Goal: Task Accomplishment & Management: Manage account settings

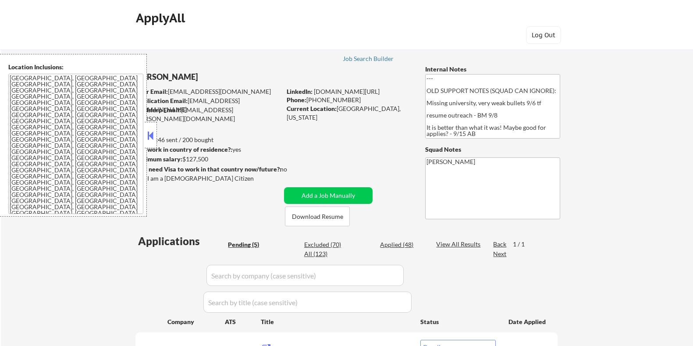
select select ""pending""
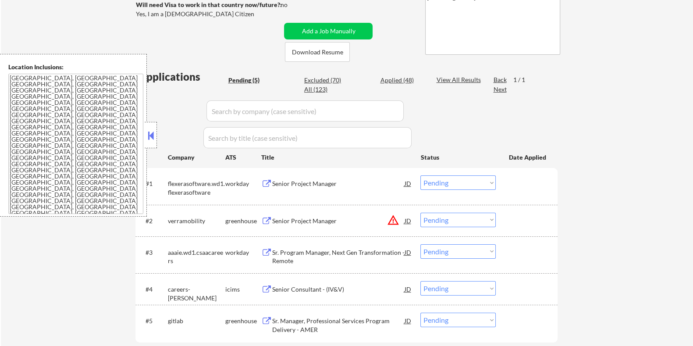
scroll to position [164, 0]
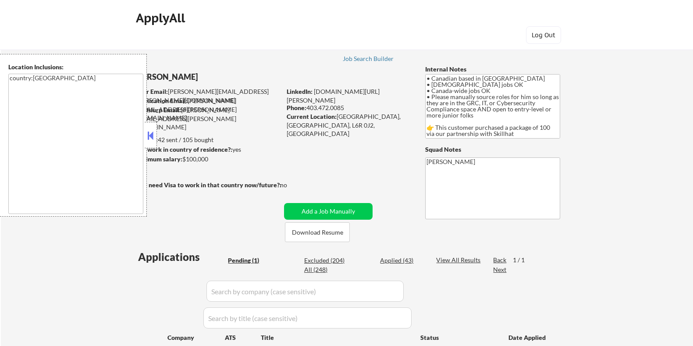
select select ""pending""
click at [146, 134] on button at bounding box center [151, 135] width 10 height 13
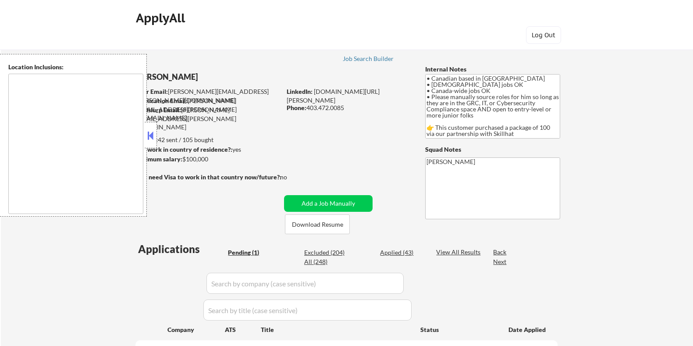
select select ""pending""
type textarea "country:[GEOGRAPHIC_DATA]"
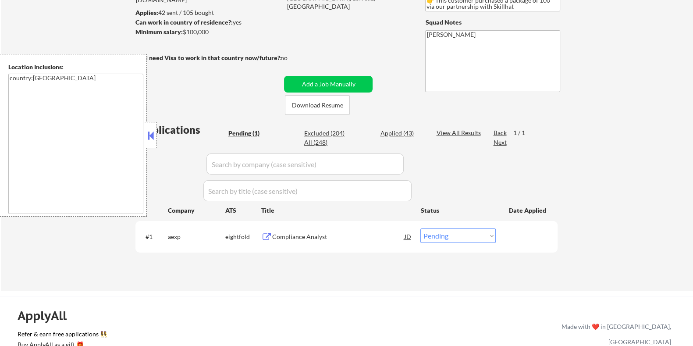
scroll to position [164, 0]
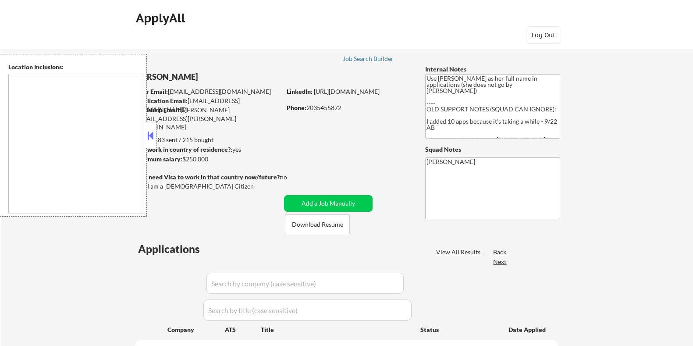
select select ""pending""
type textarea "Jersey City, NJ Hoboken, NJ Union City, NJ Weehawken, NJ West New York, NJ Nort…"
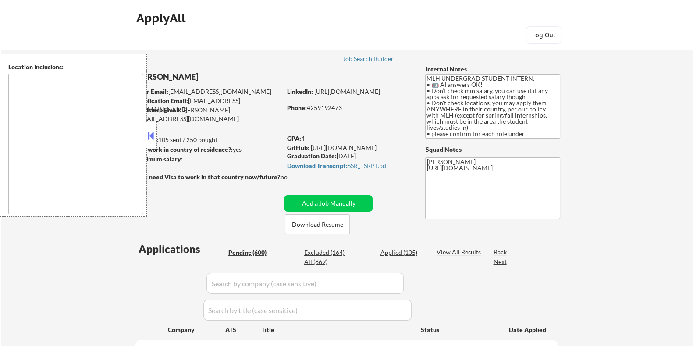
select select ""pending""
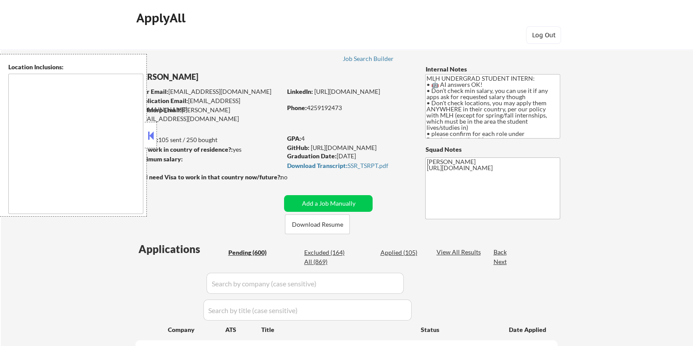
select select ""pending""
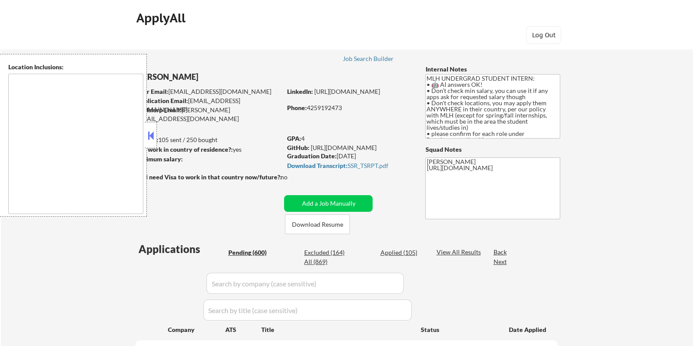
select select ""pending""
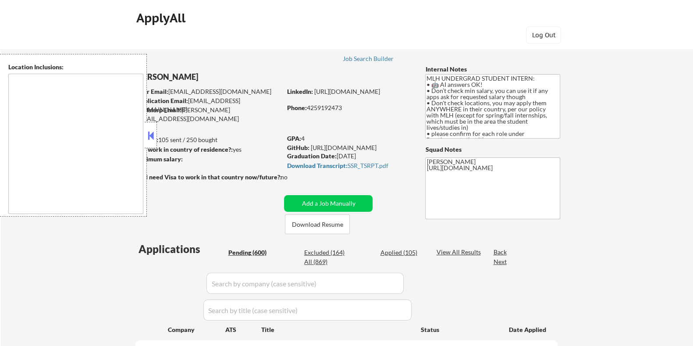
select select ""pending""
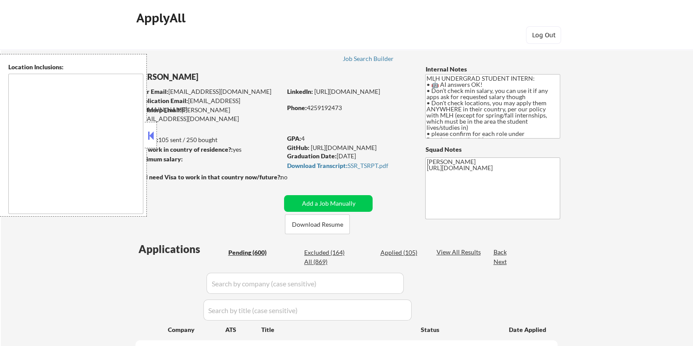
select select ""pending""
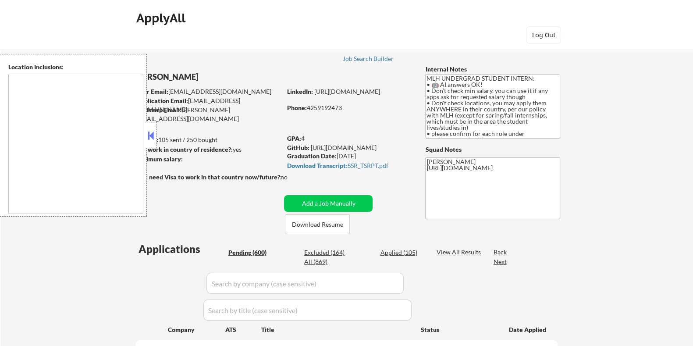
select select ""pending""
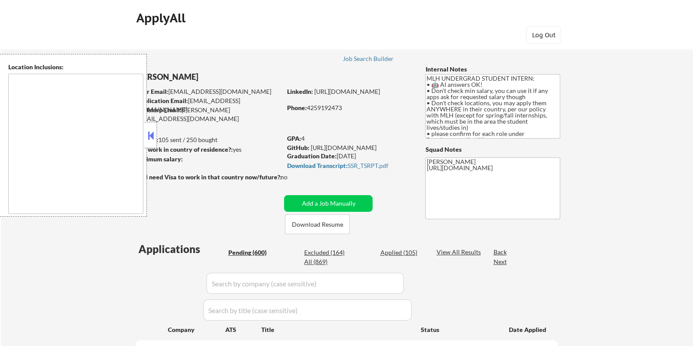
select select ""pending""
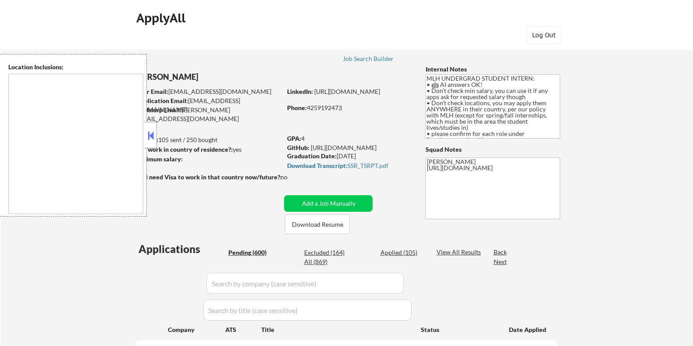
select select ""pending""
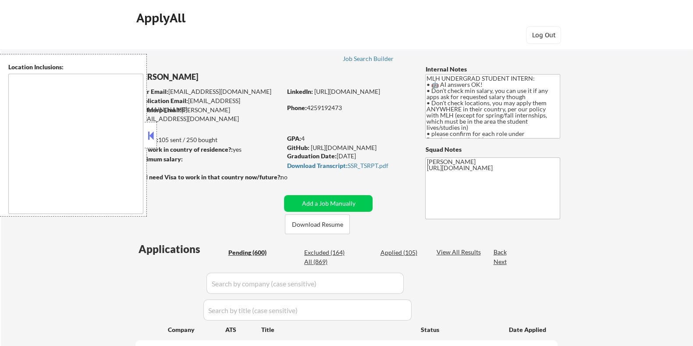
select select ""pending""
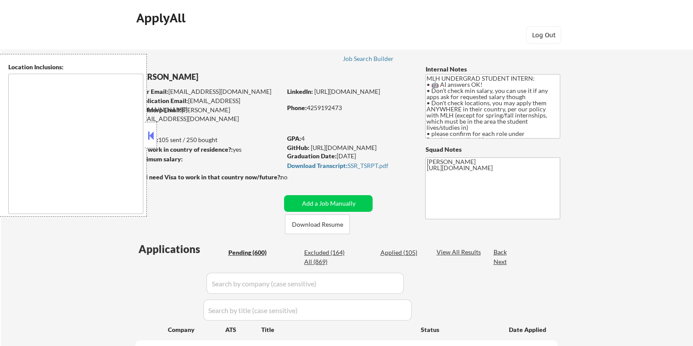
select select ""pending""
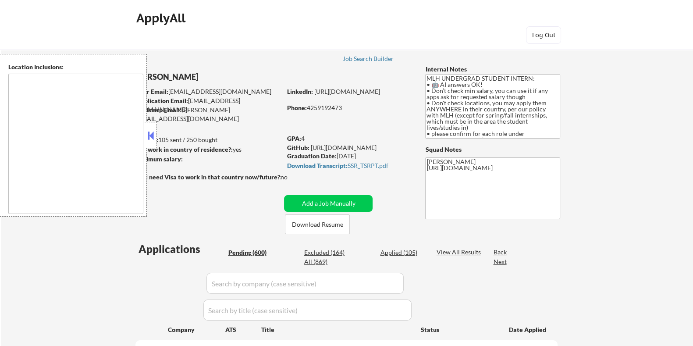
select select ""pending""
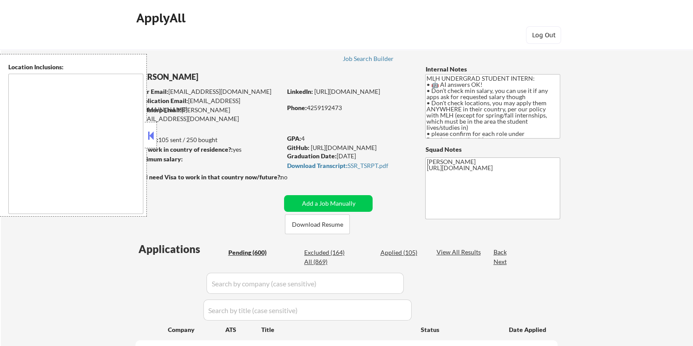
select select ""pending""
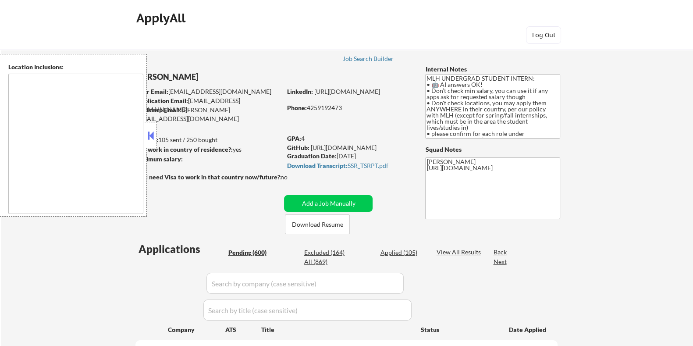
select select ""pending""
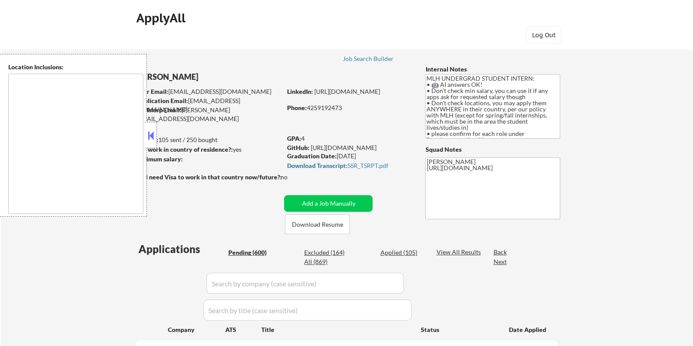
select select ""pending""
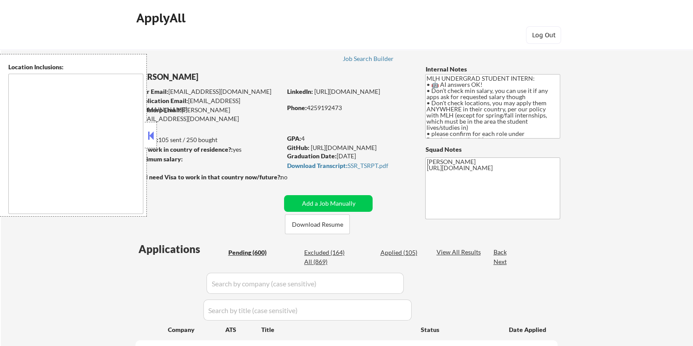
select select ""pending""
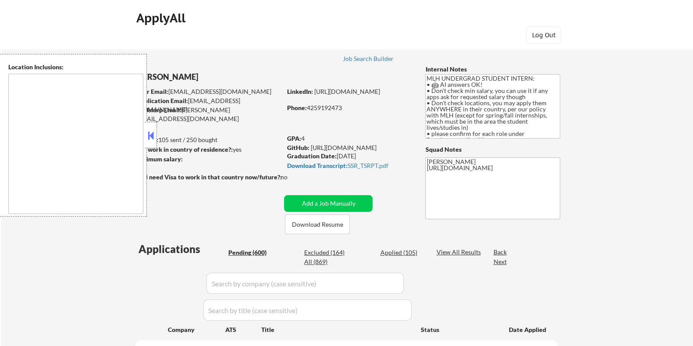
select select ""pending""
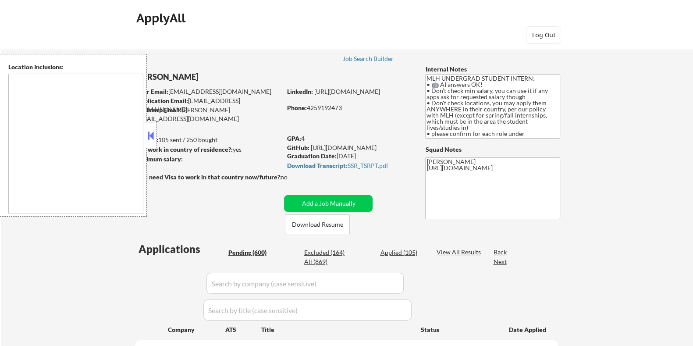
select select ""pending""
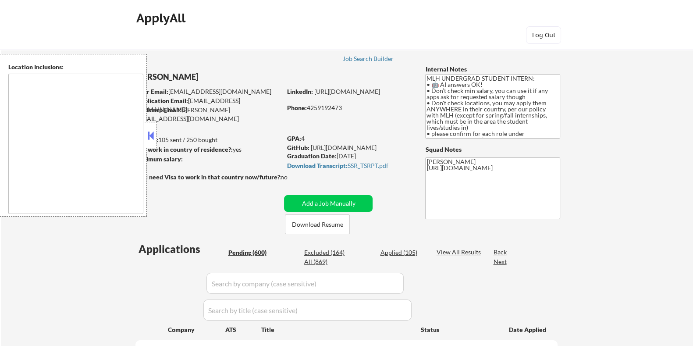
select select ""pending""
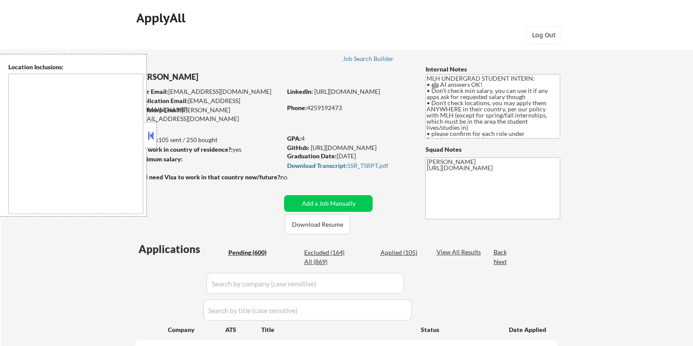
select select ""pending""
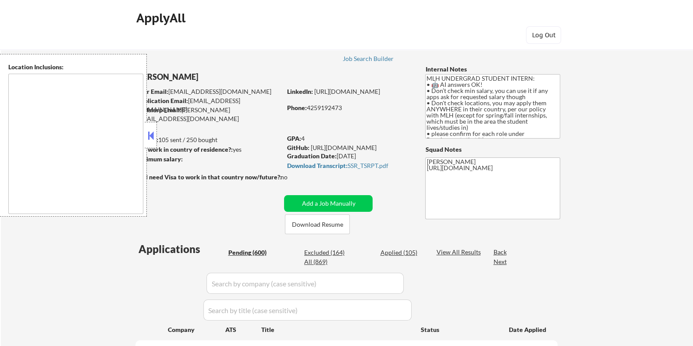
select select ""pending""
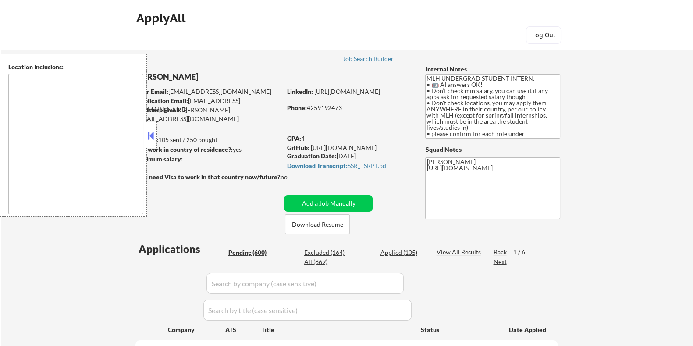
type textarea "country:[GEOGRAPHIC_DATA]"
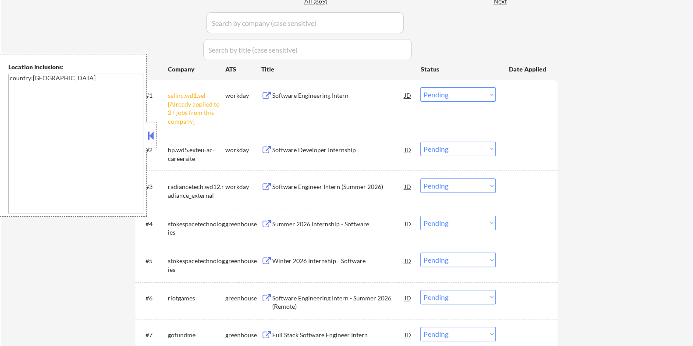
scroll to position [274, 0]
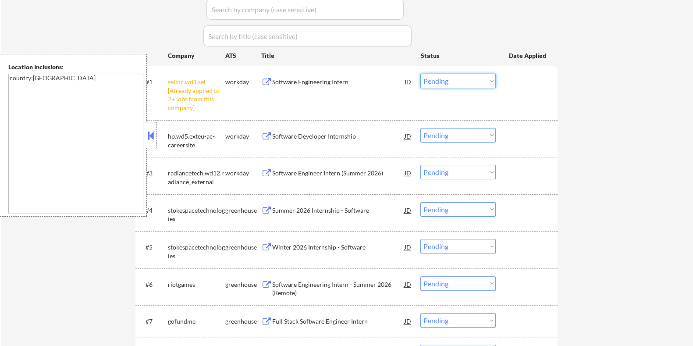
click at [489, 78] on select "Choose an option... Pending Applied Excluded (Questions) Excluded (Expired) Exc…" at bounding box center [457, 81] width 75 height 14
click at [420, 74] on select "Choose an option... Pending Applied Excluded (Questions) Excluded (Expired) Exc…" at bounding box center [457, 81] width 75 height 14
select select ""pending""
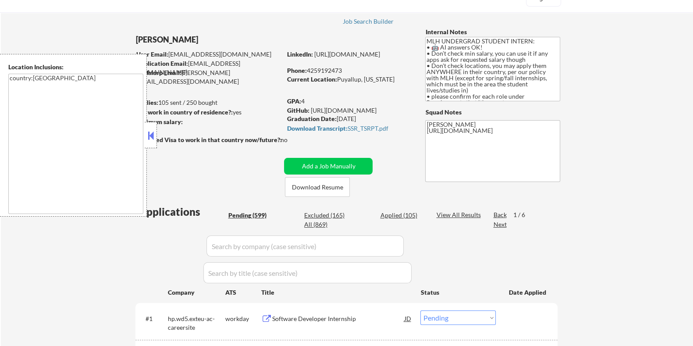
scroll to position [54, 0]
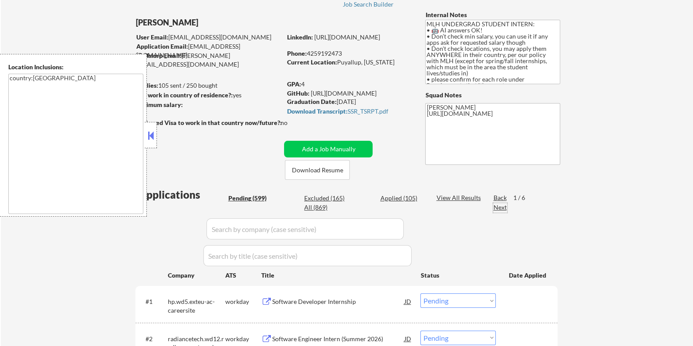
click at [500, 209] on div "Next" at bounding box center [500, 207] width 14 height 9
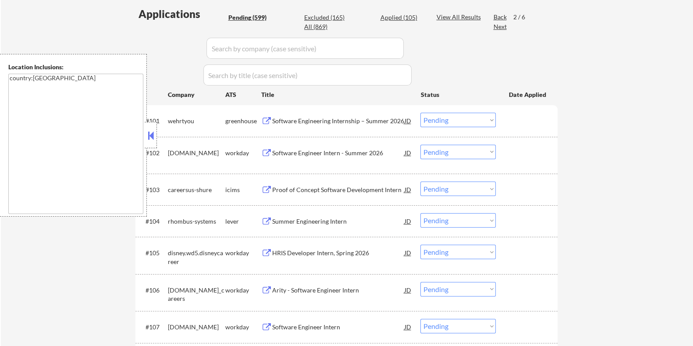
scroll to position [164, 0]
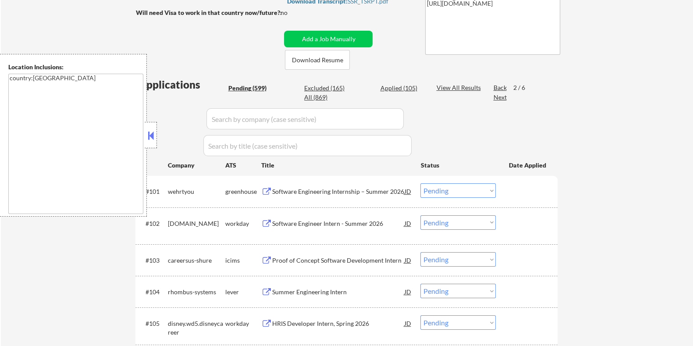
click at [497, 97] on div "Next" at bounding box center [500, 97] width 14 height 9
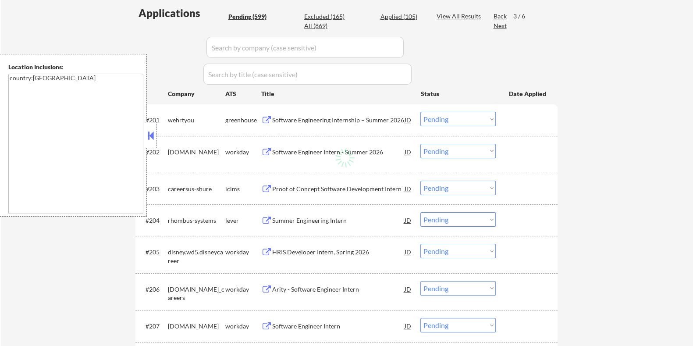
scroll to position [274, 0]
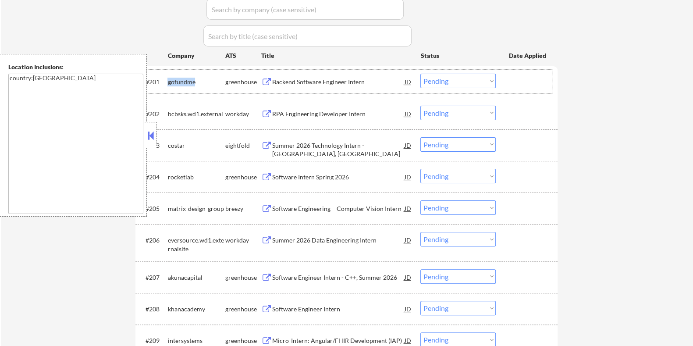
drag, startPoint x: 200, startPoint y: 78, endPoint x: 169, endPoint y: 86, distance: 32.3
click at [169, 86] on div "gofundme" at bounding box center [195, 82] width 57 height 16
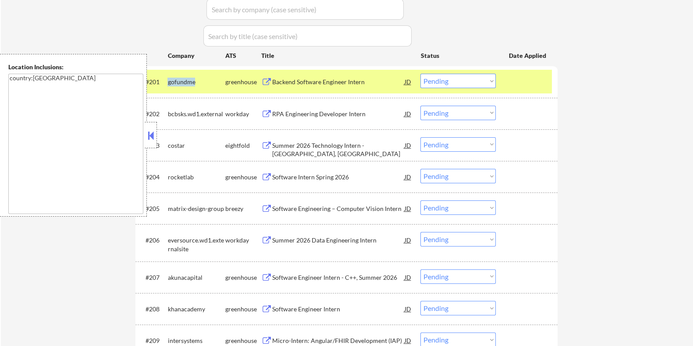
copy div "gofundme"
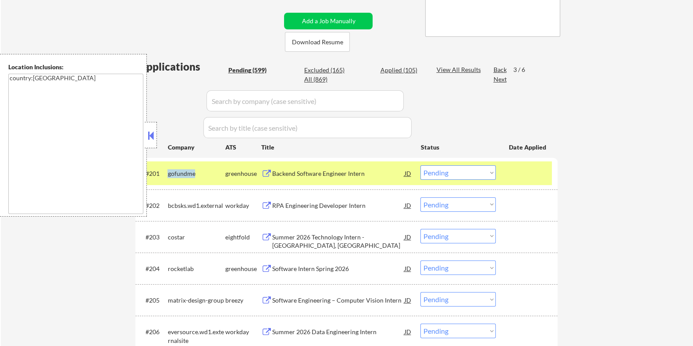
scroll to position [164, 0]
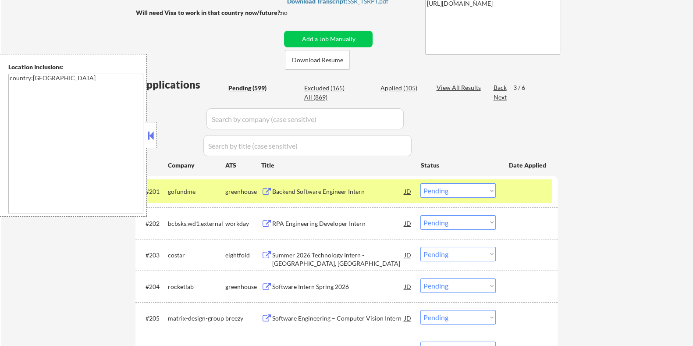
click at [235, 117] on input "input" at bounding box center [304, 118] width 197 height 21
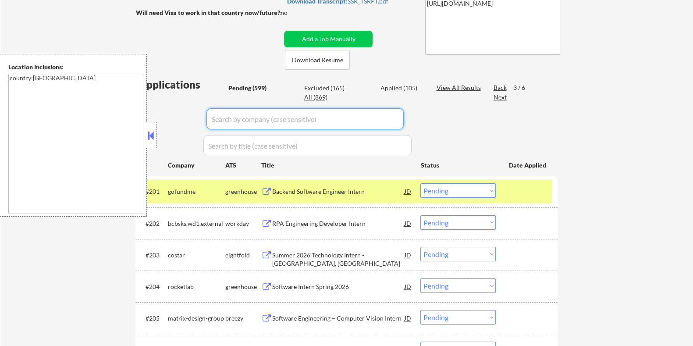
paste input "gofundme"
type input "gofundme"
click at [442, 87] on div "View All Results" at bounding box center [459, 87] width 47 height 9
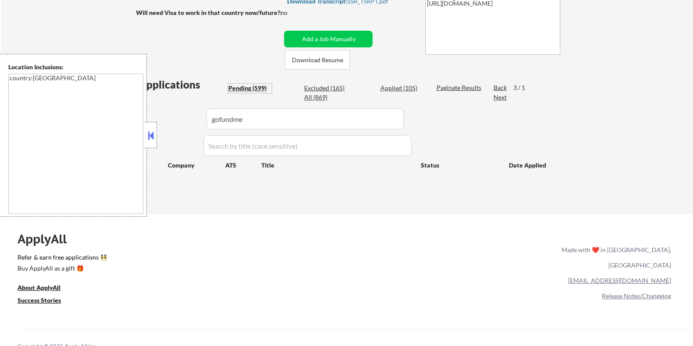
click at [247, 86] on div "Pending (599)" at bounding box center [250, 88] width 44 height 9
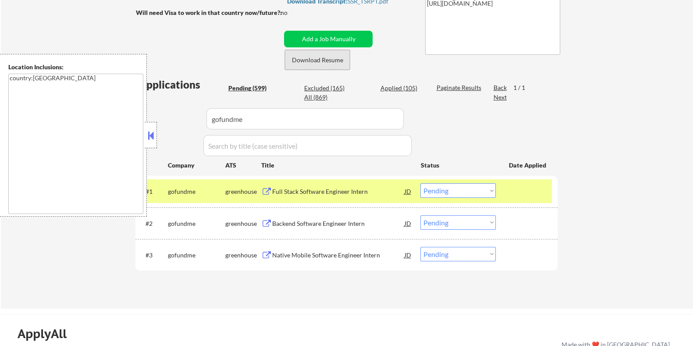
click at [323, 58] on button "Download Resume" at bounding box center [317, 60] width 65 height 20
click at [316, 189] on div "Full Stack Software Engineer Intern" at bounding box center [338, 191] width 132 height 9
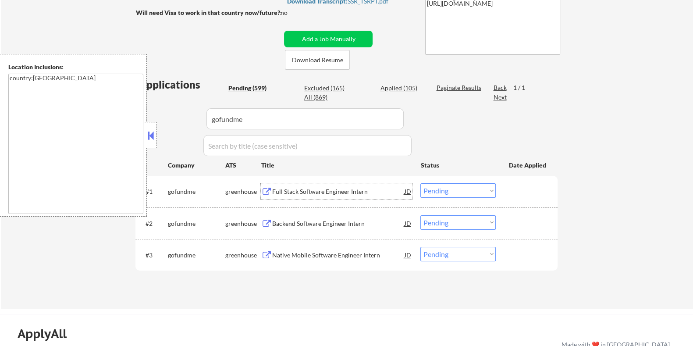
click at [469, 190] on select "Choose an option... Pending Applied Excluded (Questions) Excluded (Expired) Exc…" at bounding box center [457, 190] width 75 height 14
click at [420, 183] on select "Choose an option... Pending Applied Excluded (Questions) Excluded (Expired) Exc…" at bounding box center [457, 190] width 75 height 14
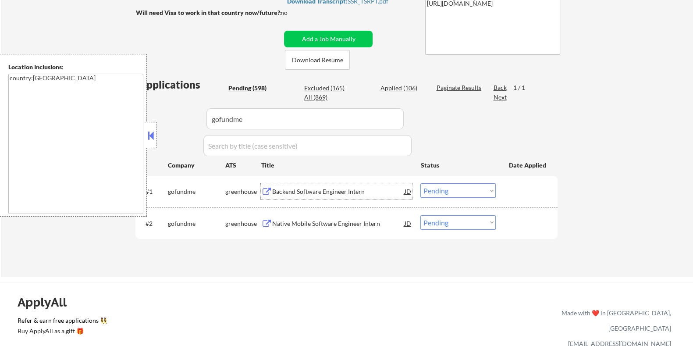
click at [291, 190] on div "Backend Software Engineer Intern" at bounding box center [338, 191] width 132 height 9
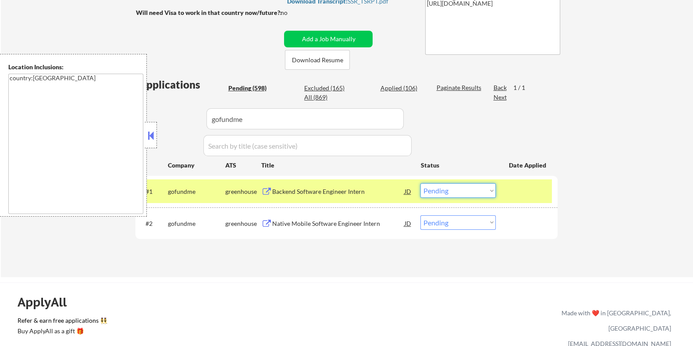
click at [432, 190] on select "Choose an option... Pending Applied Excluded (Questions) Excluded (Expired) Exc…" at bounding box center [457, 190] width 75 height 14
click at [420, 183] on select "Choose an option... Pending Applied Excluded (Questions) Excluded (Expired) Exc…" at bounding box center [457, 190] width 75 height 14
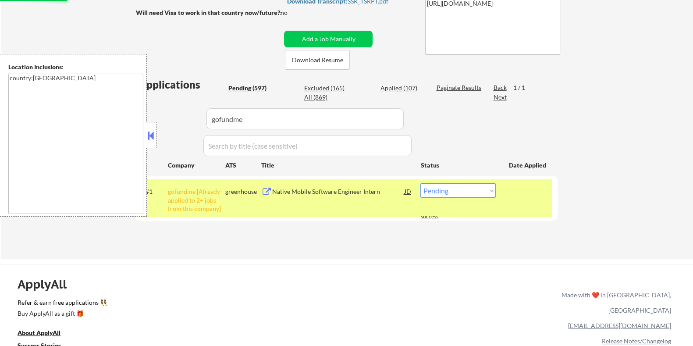
click at [454, 187] on select "Choose an option... Pending Applied Excluded (Questions) Excluded (Expired) Exc…" at bounding box center [457, 190] width 75 height 14
select select ""excluded__other_""
click at [420, 183] on select "Choose an option... Pending Applied Excluded (Questions) Excluded (Expired) Exc…" at bounding box center [457, 190] width 75 height 14
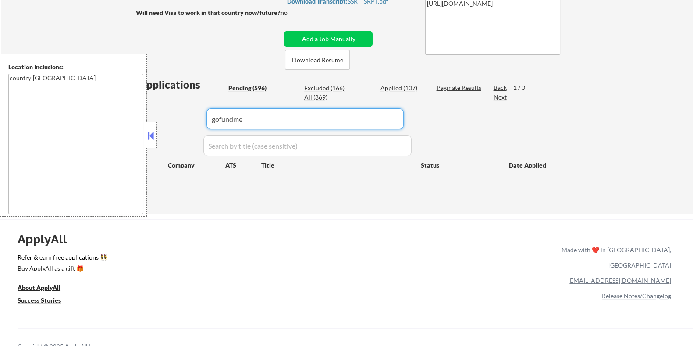
drag, startPoint x: 256, startPoint y: 116, endPoint x: 147, endPoint y: 132, distance: 109.8
click at [153, 130] on body "← Return to /applysquad Mailslurp Inbox Job Search Builder [PERSON_NAME] User E…" at bounding box center [346, 9] width 693 height 346
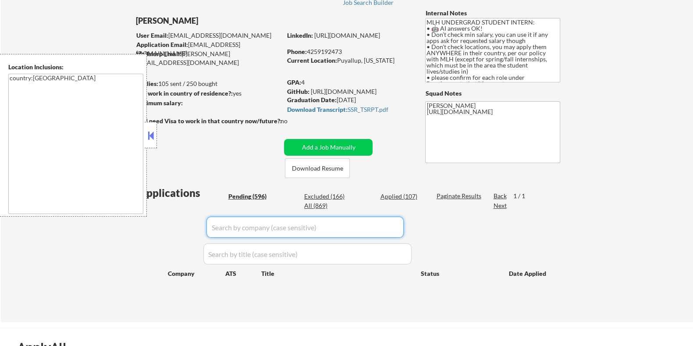
scroll to position [54, 0]
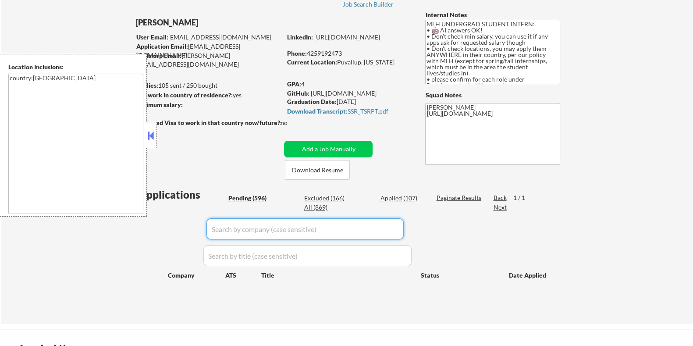
click at [246, 196] on div "Pending (596)" at bounding box center [250, 198] width 44 height 9
click at [252, 31] on div "[PERSON_NAME]" at bounding box center [225, 25] width 180 height 16
click at [394, 31] on div "← Return to /applysquad Mailslurp Inbox Job Search Builder [PERSON_NAME] User E…" at bounding box center [346, 149] width 437 height 336
select select ""pending""
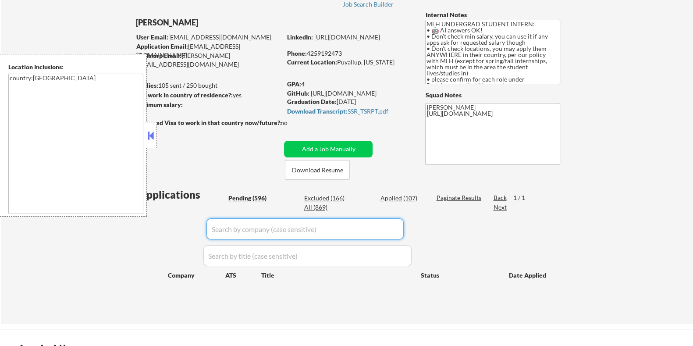
select select ""pending""
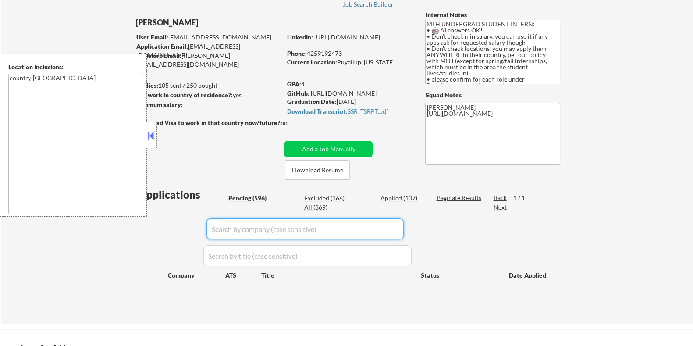
select select ""pending""
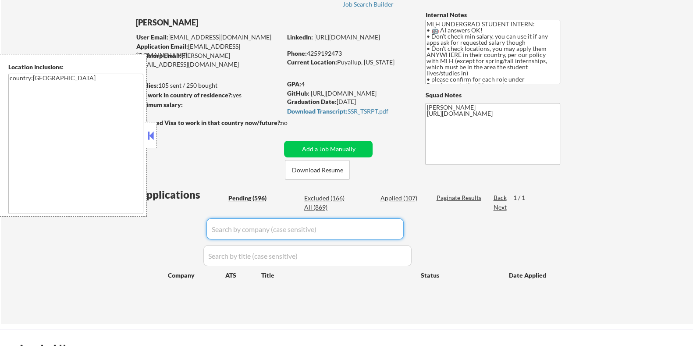
select select ""pending""
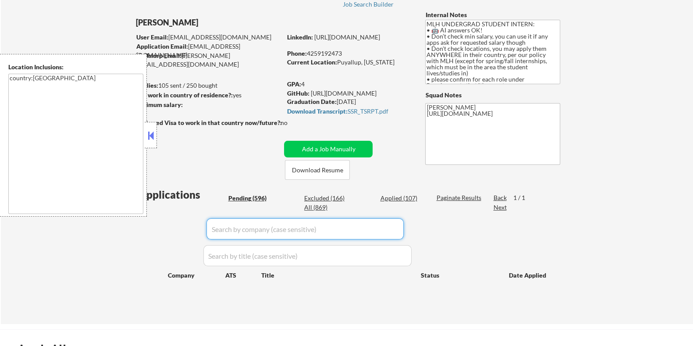
select select ""pending""
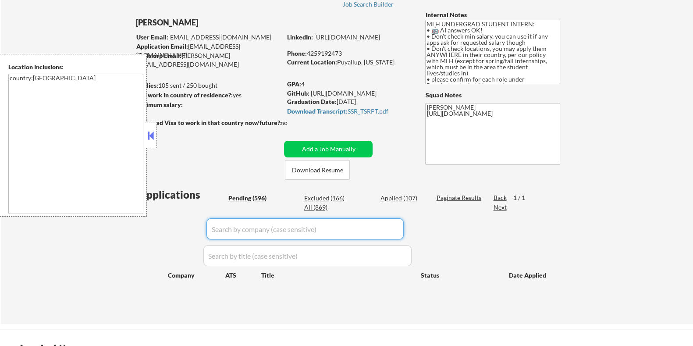
select select ""pending""
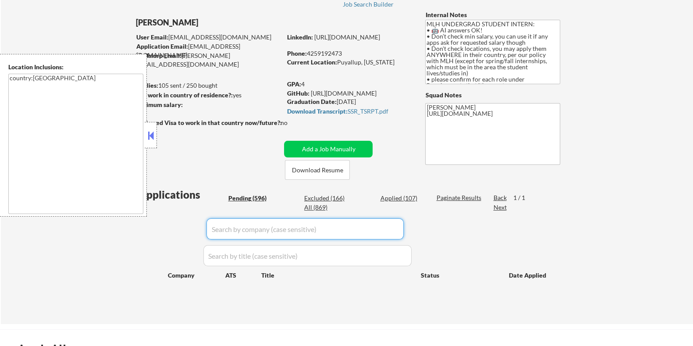
select select ""pending""
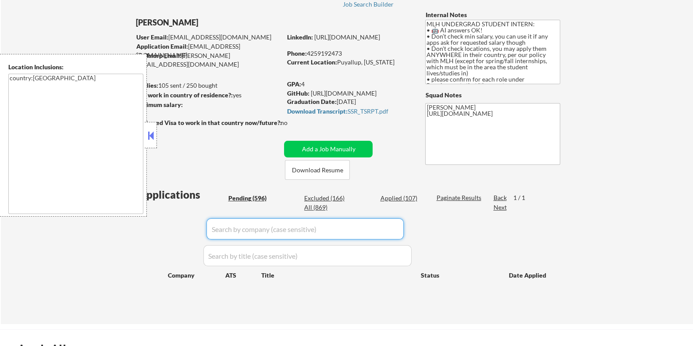
select select ""pending""
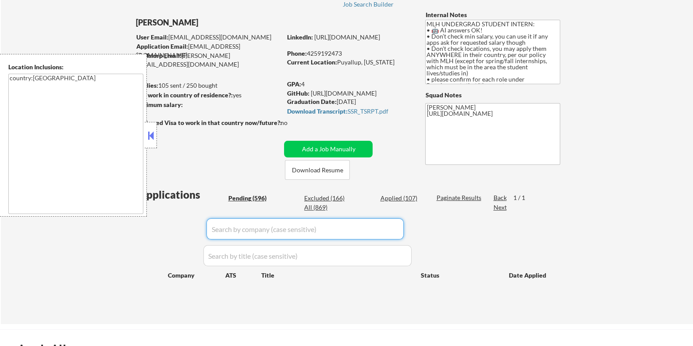
select select ""pending""
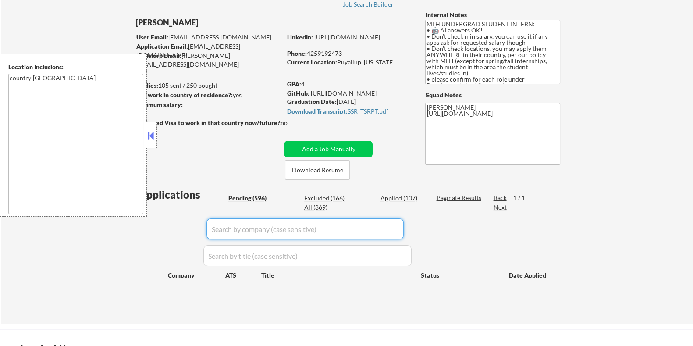
select select ""pending""
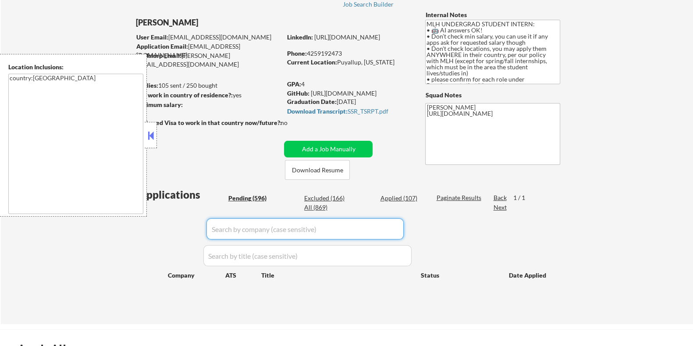
select select ""pending""
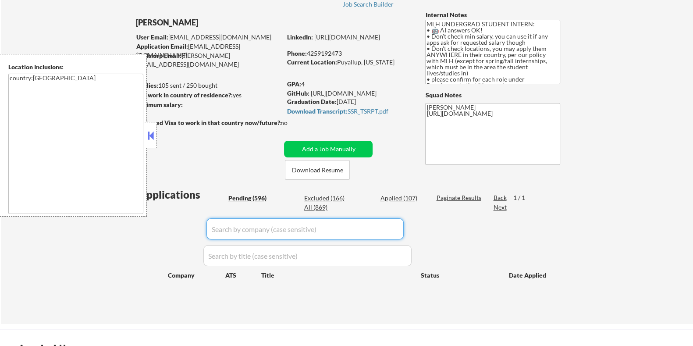
select select ""pending""
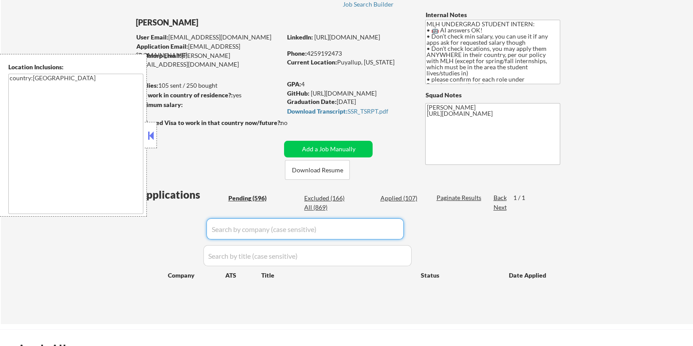
select select ""pending""
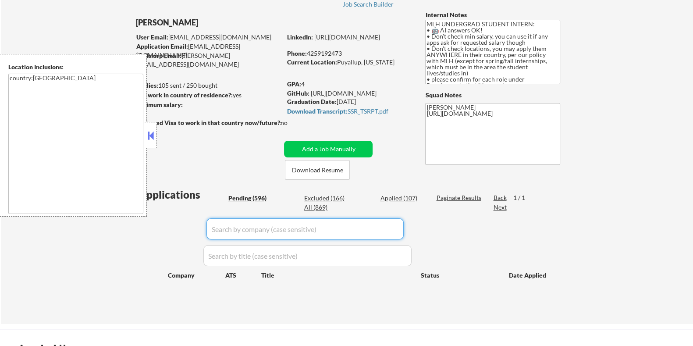
select select ""pending""
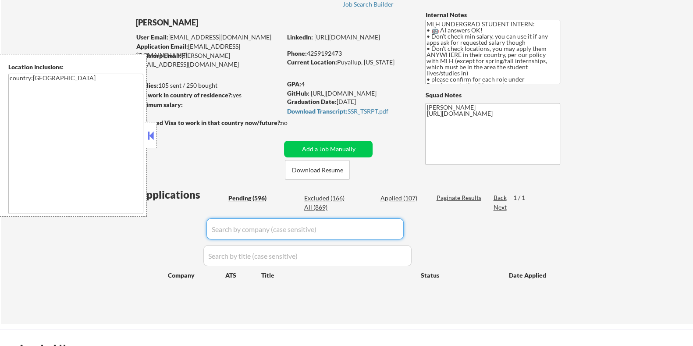
select select ""pending""
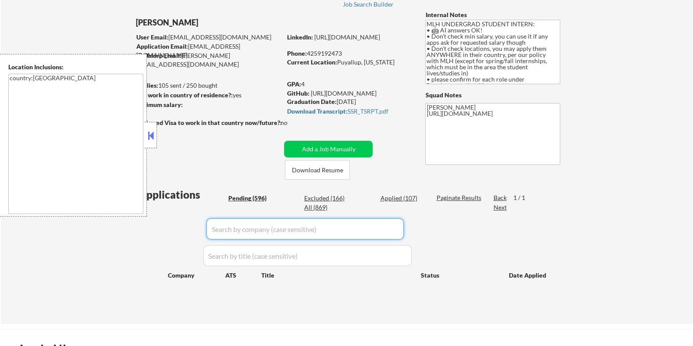
select select ""pending""
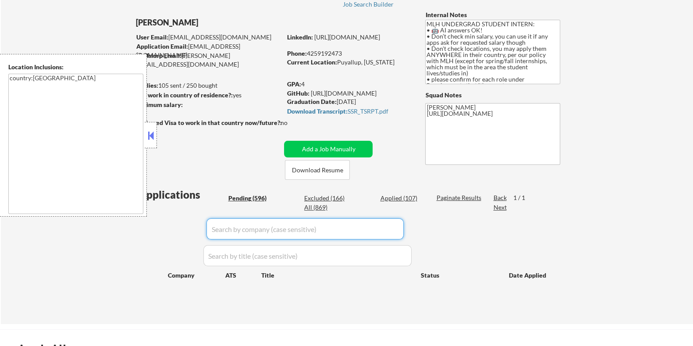
select select ""pending""
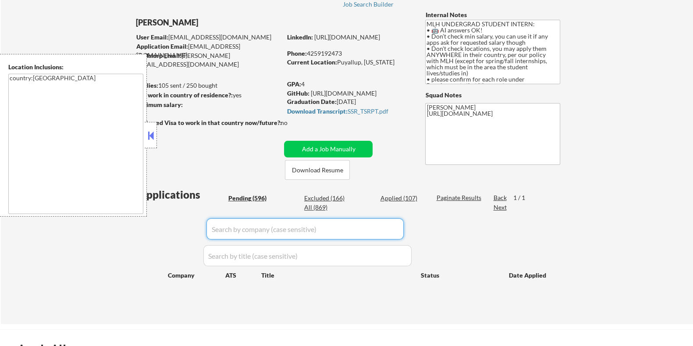
select select ""pending""
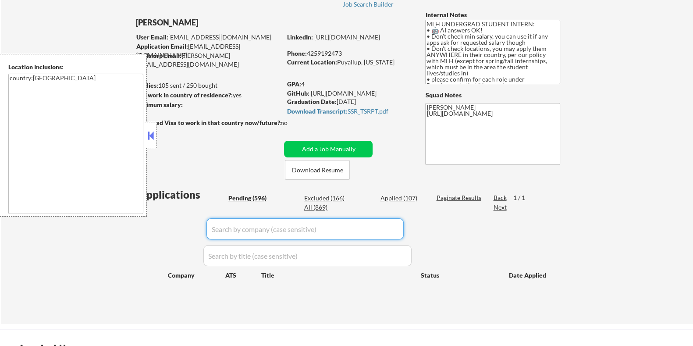
select select ""pending""
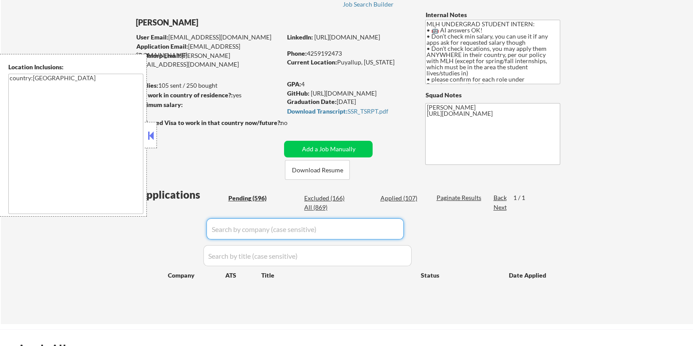
select select ""pending""
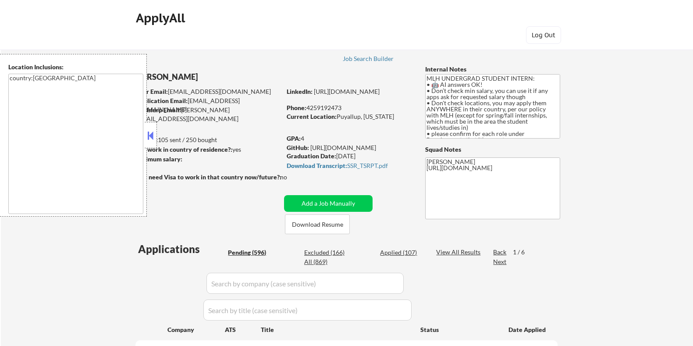
select select ""pending""
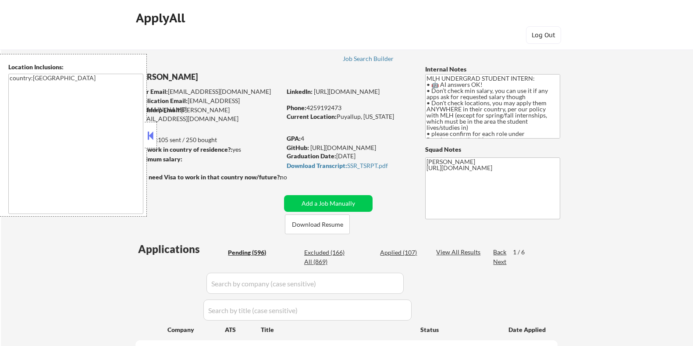
select select ""pending""
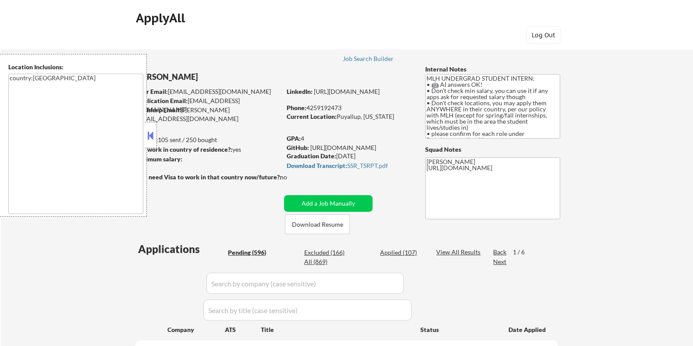
select select ""pending""
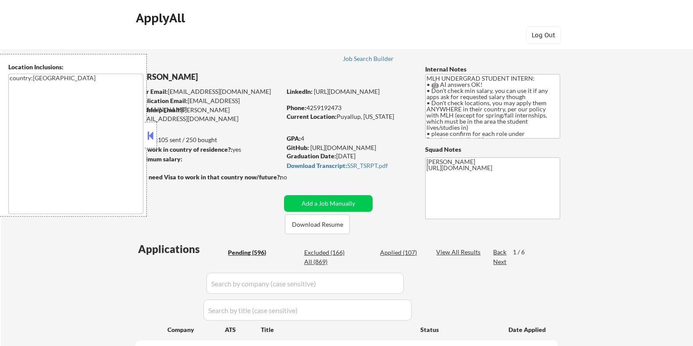
select select ""pending""
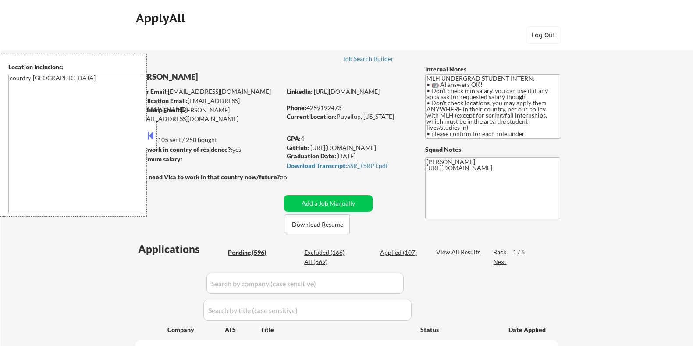
select select ""pending""
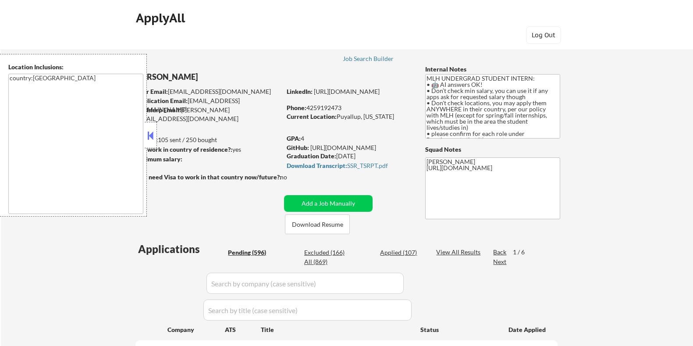
select select ""pending""
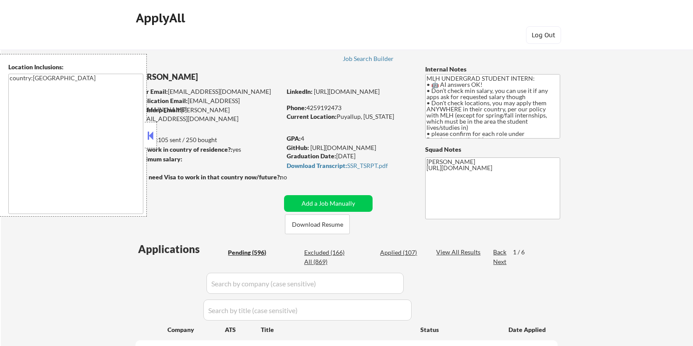
select select ""pending""
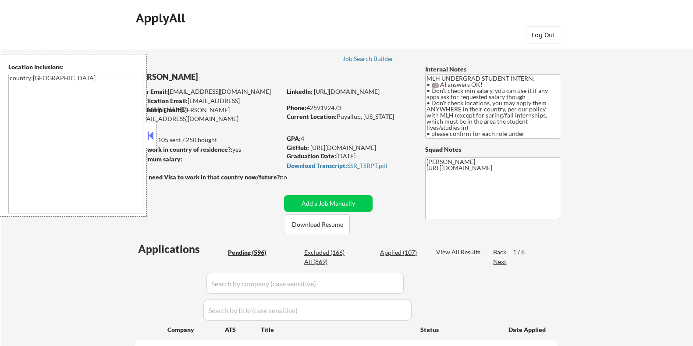
select select ""pending""
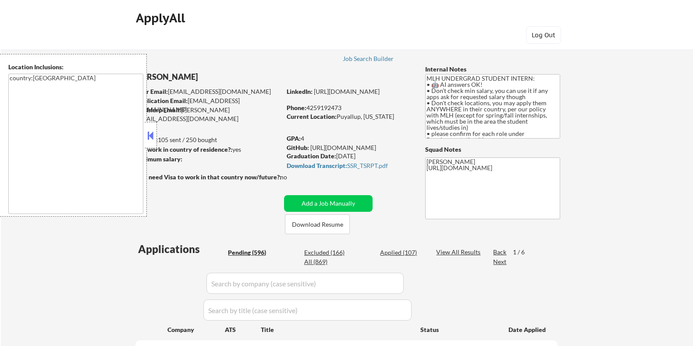
select select ""pending""
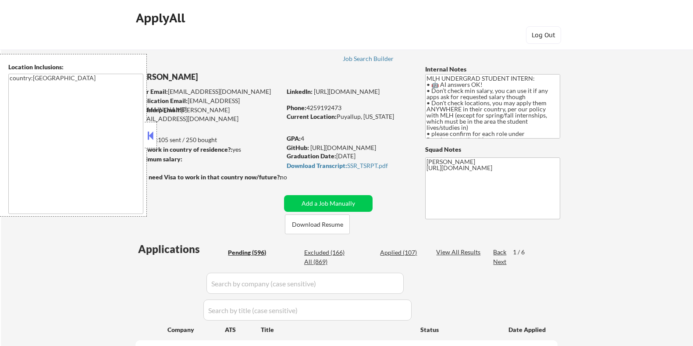
select select ""pending""
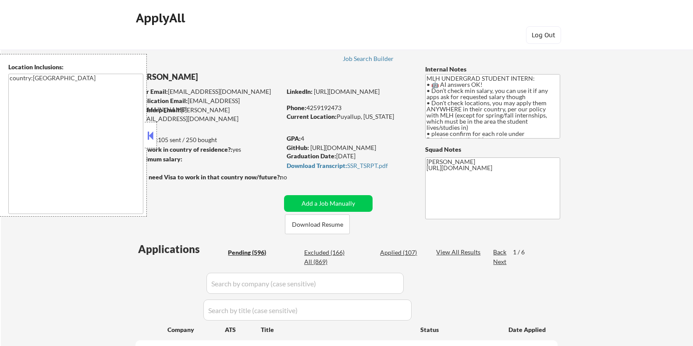
select select ""pending""
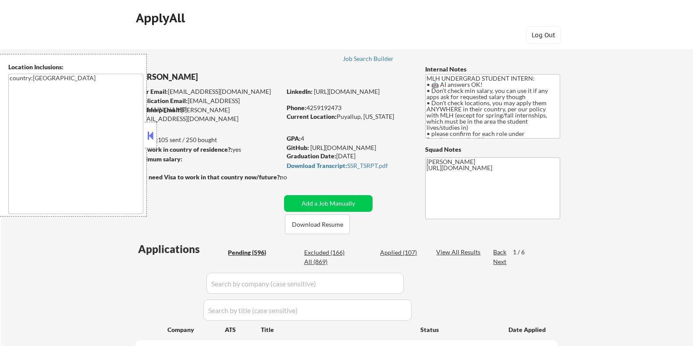
select select ""pending""
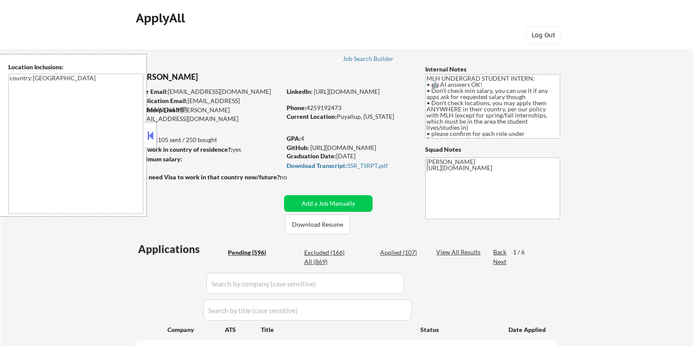
select select ""pending""
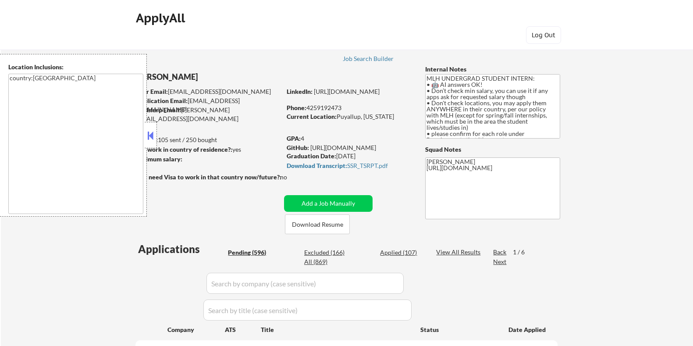
select select ""pending""
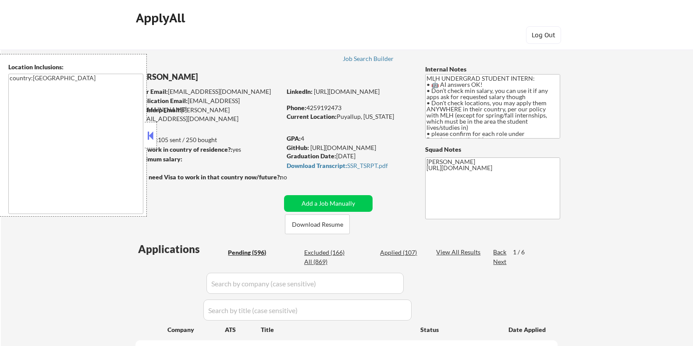
select select ""pending""
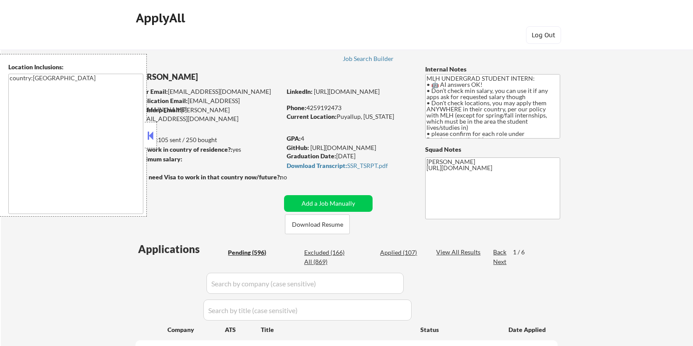
select select ""pending""
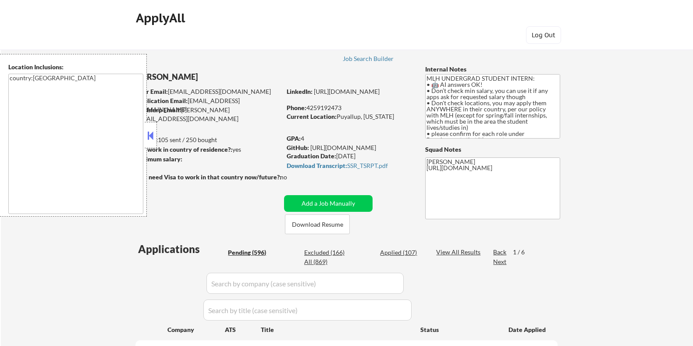
select select ""pending""
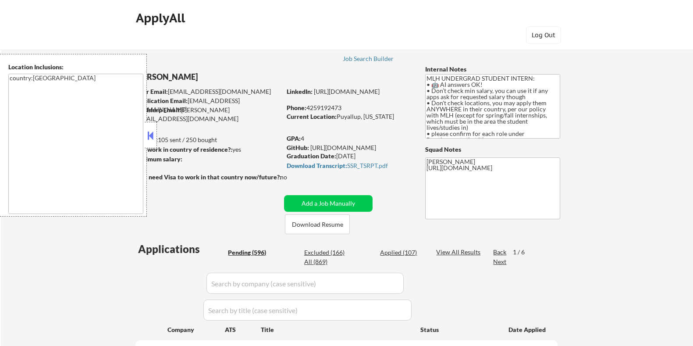
select select ""pending""
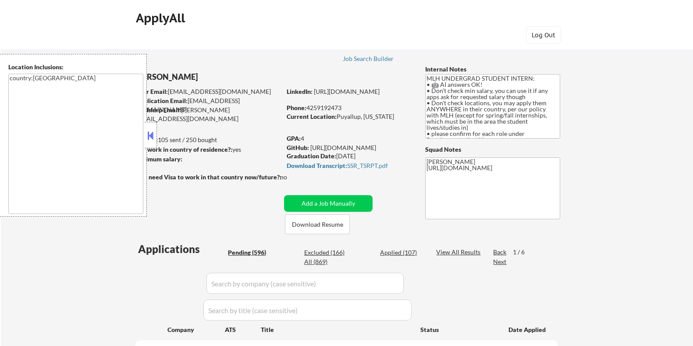
select select ""pending""
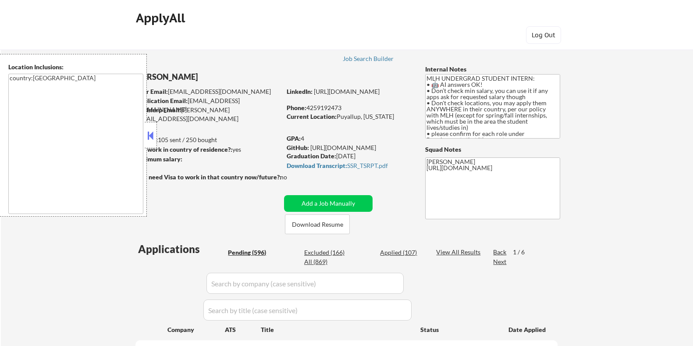
select select ""pending""
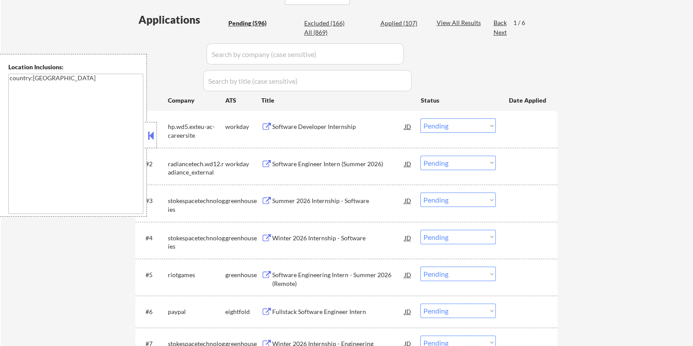
scroll to position [274, 0]
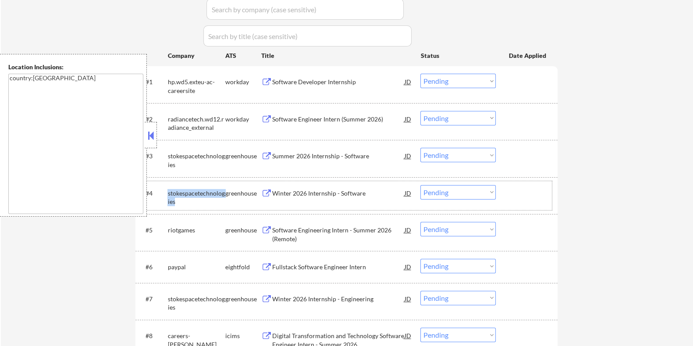
drag, startPoint x: 175, startPoint y: 202, endPoint x: 166, endPoint y: 199, distance: 10.3
click at [166, 199] on div "#4 stokespacetechnologies greenhouse Winter 2026 Internship - Software JD Choos…" at bounding box center [345, 195] width 414 height 29
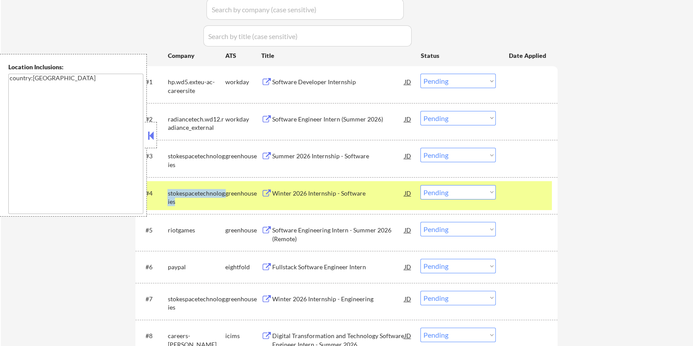
copy div "stokespacetechnologies"
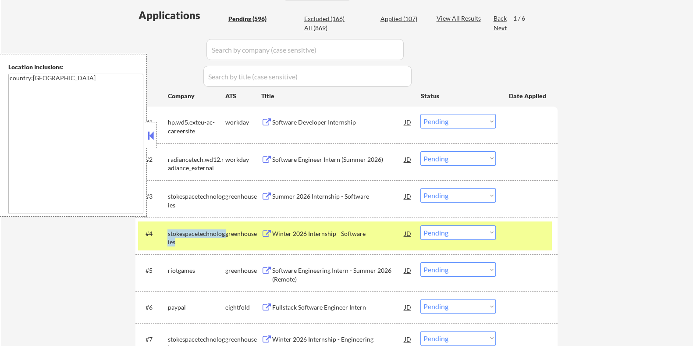
scroll to position [164, 0]
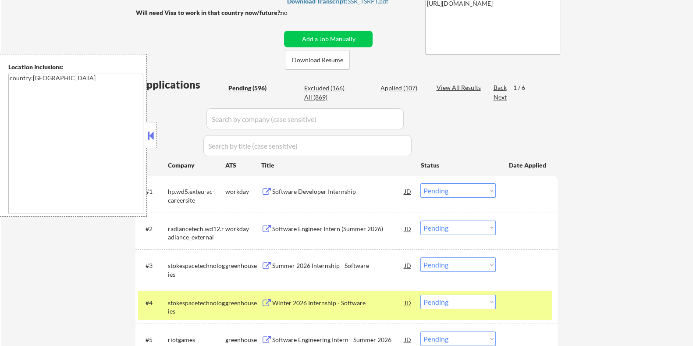
click at [223, 121] on input "input" at bounding box center [304, 118] width 197 height 21
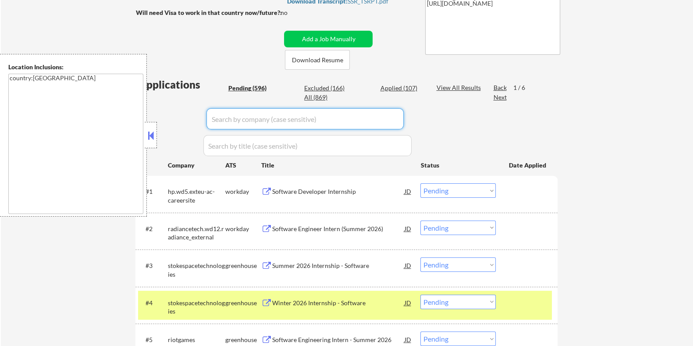
paste input "stokespacetechnologies"
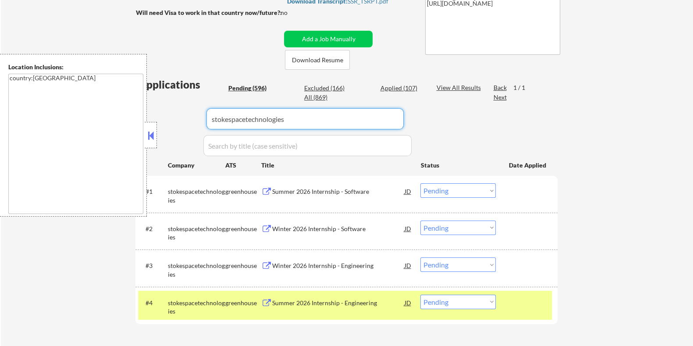
type input "stokespacetechnologies"
click at [445, 87] on div "View All Results" at bounding box center [459, 87] width 47 height 9
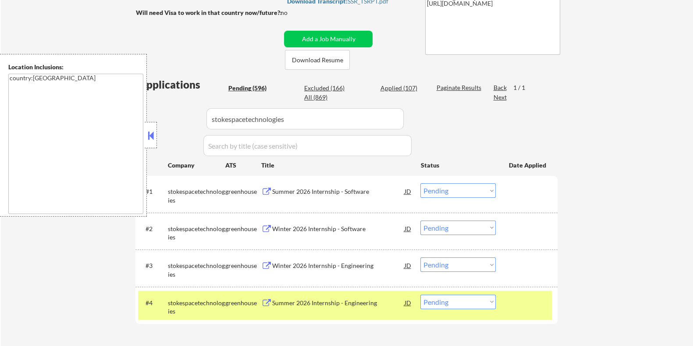
click at [249, 89] on div "Pending (596)" at bounding box center [250, 88] width 44 height 9
click at [318, 188] on div "Summer 2026 Internship - Software" at bounding box center [338, 191] width 132 height 9
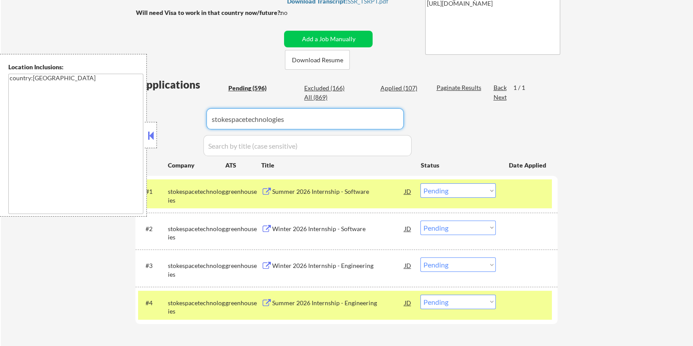
drag, startPoint x: 301, startPoint y: 115, endPoint x: 167, endPoint y: 115, distance: 133.2
click at [167, 115] on div "Applications Pending (596) Excluded (166) Applied (107) All (869) Paginate Resu…" at bounding box center [346, 211] width 422 height 268
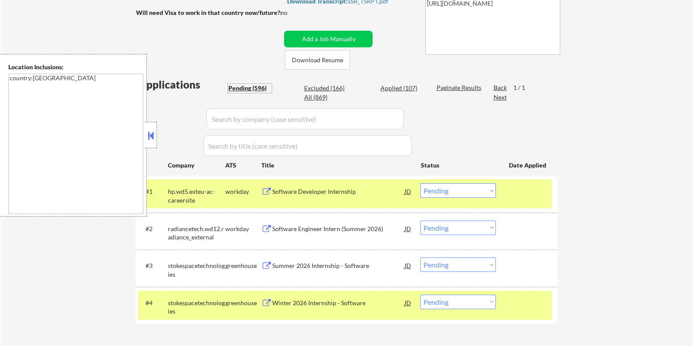
click at [248, 85] on div "Pending (596)" at bounding box center [250, 88] width 44 height 9
click at [289, 193] on div "Software Developer Internship" at bounding box center [338, 191] width 132 height 9
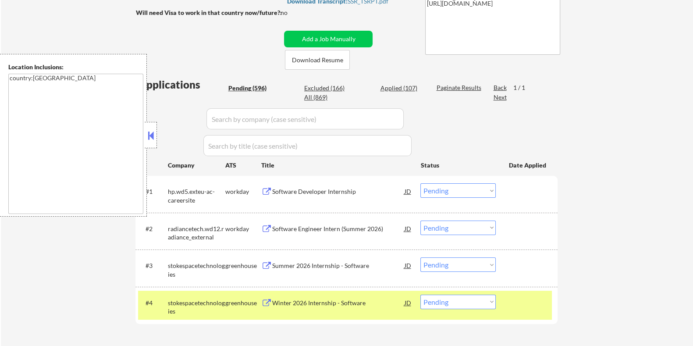
select select ""pending""
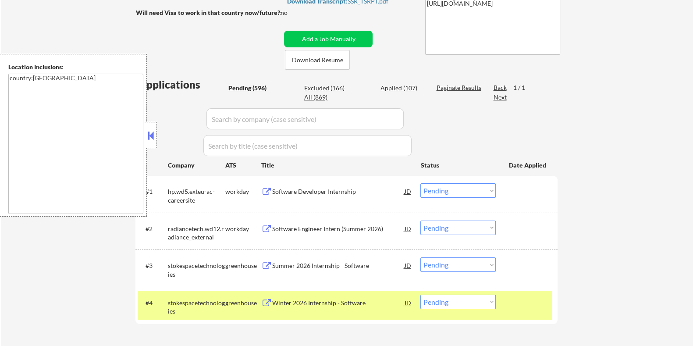
select select ""pending""
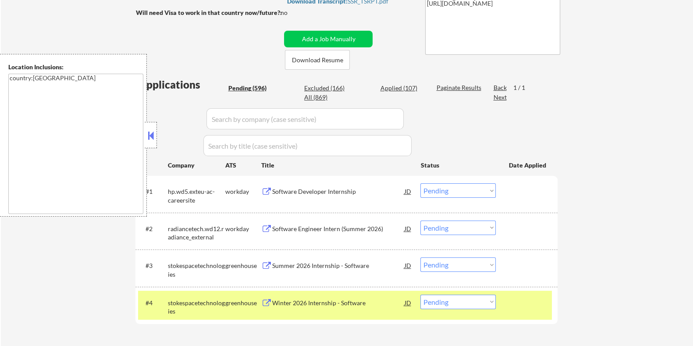
select select ""pending""
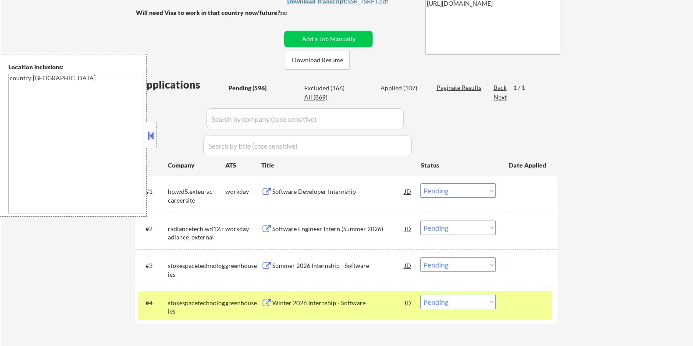
select select ""pending""
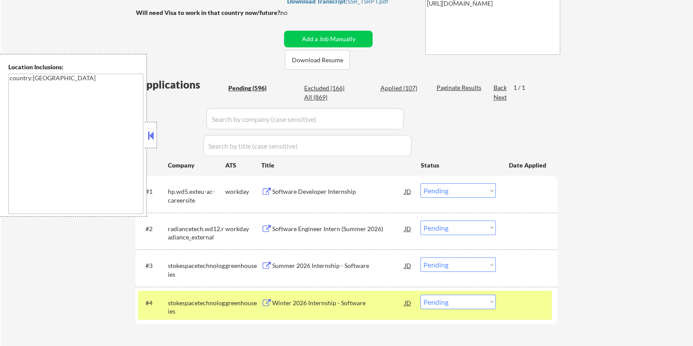
select select ""pending""
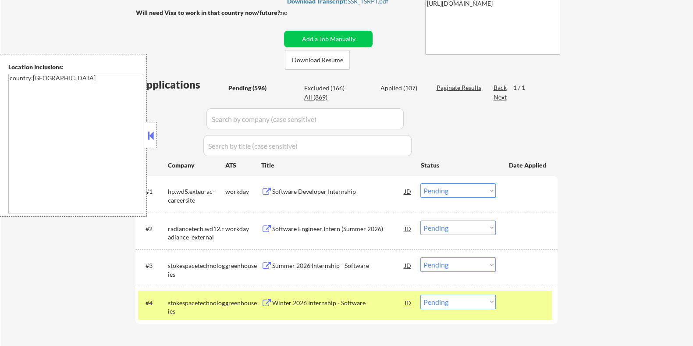
select select ""pending""
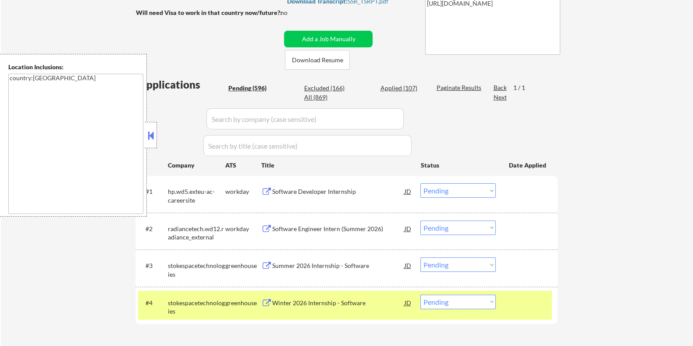
select select ""pending""
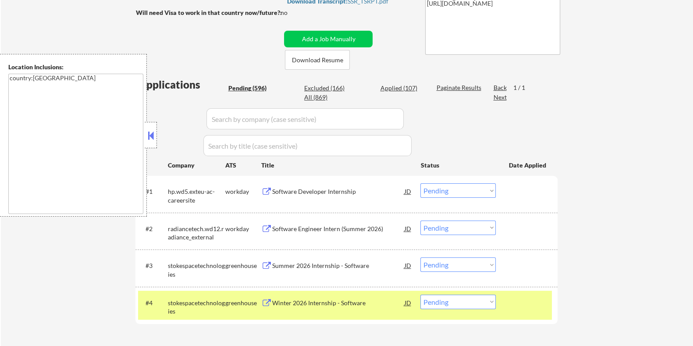
select select ""pending""
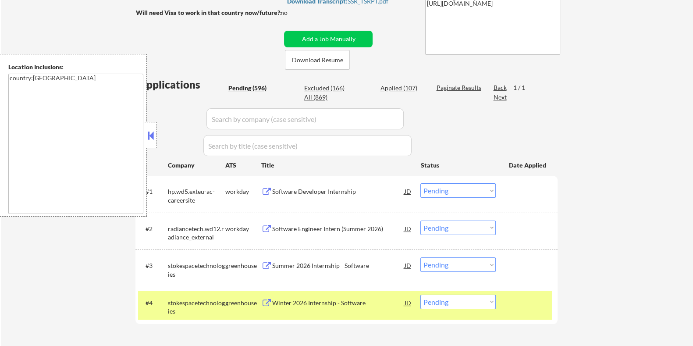
select select ""pending""
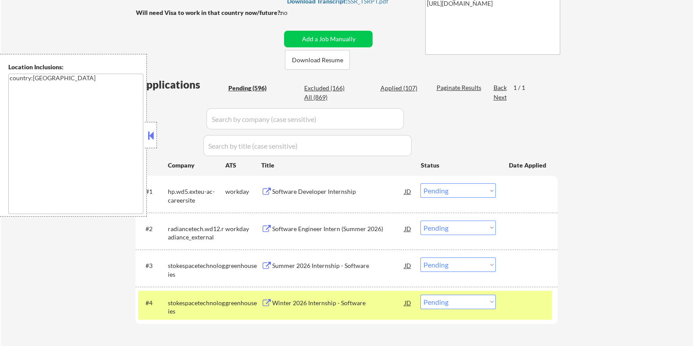
select select ""pending""
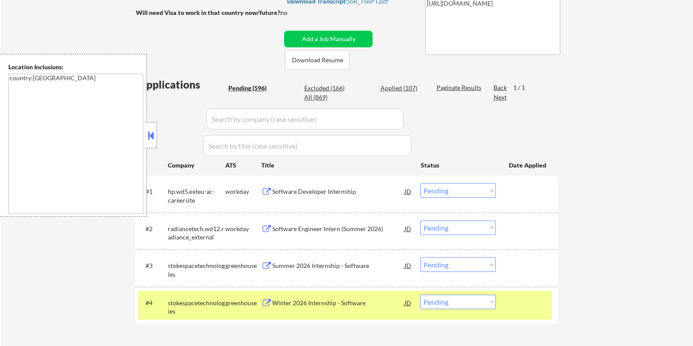
select select ""pending""
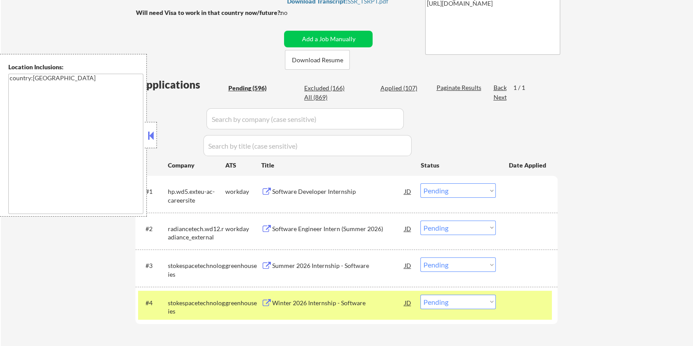
select select ""pending""
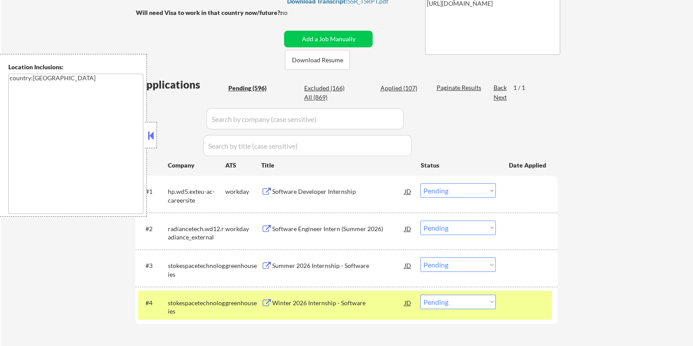
select select ""pending""
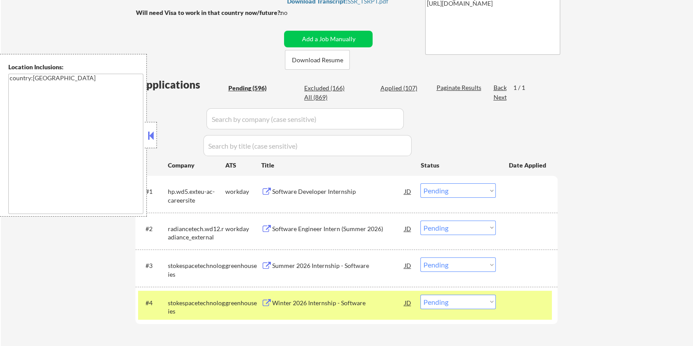
select select ""pending""
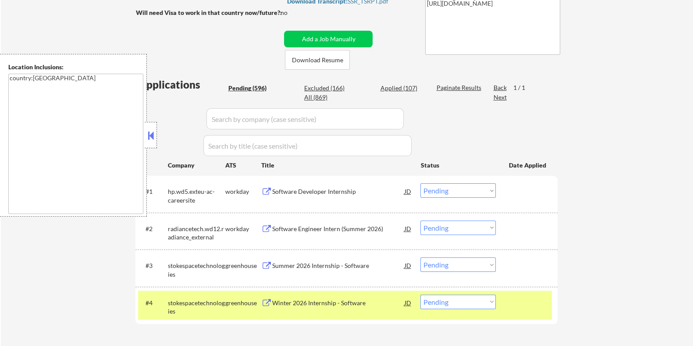
select select ""pending""
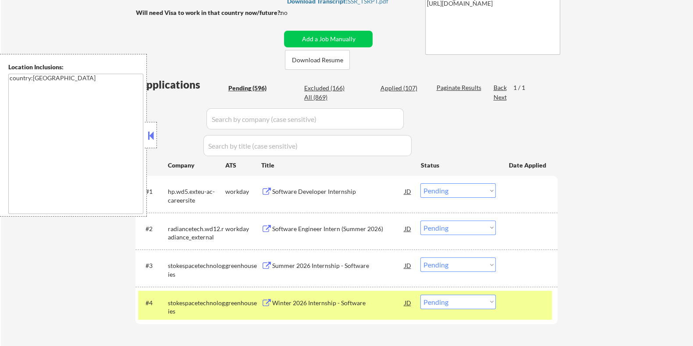
select select ""pending""
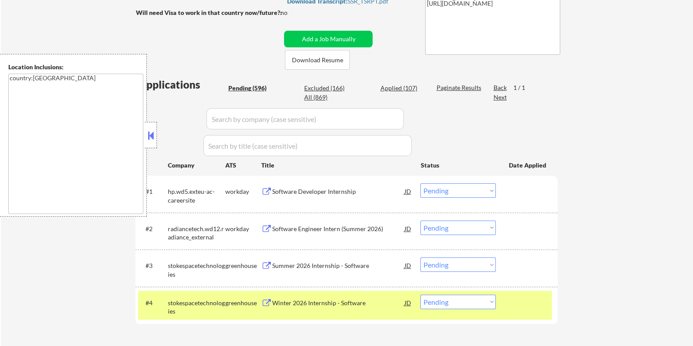
select select ""pending""
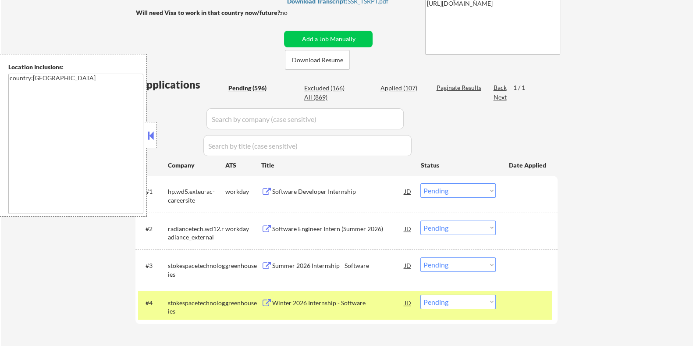
select select ""pending""
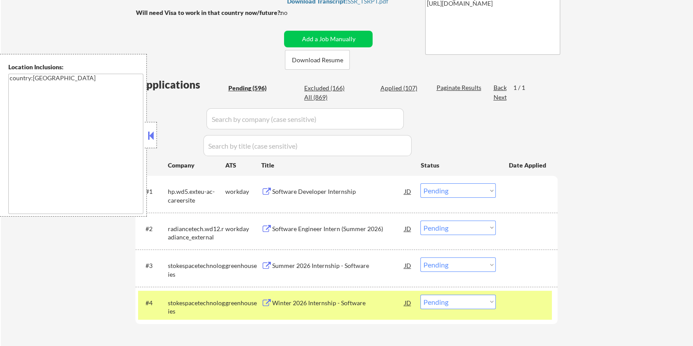
select select ""pending""
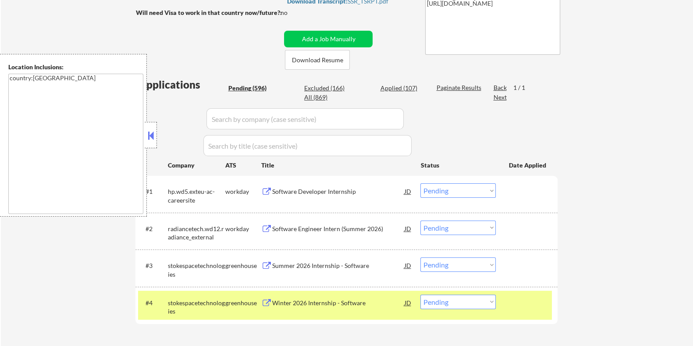
select select ""pending""
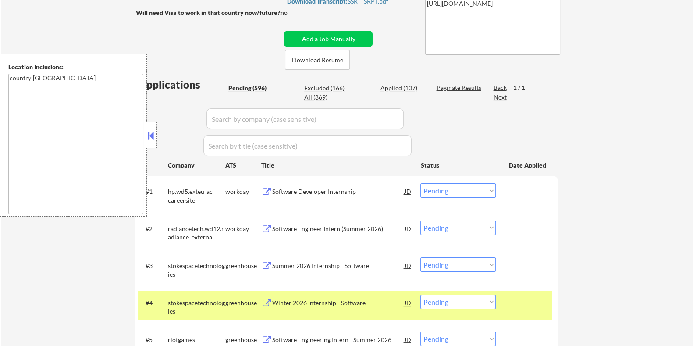
click at [470, 192] on select "Choose an option... Pending Applied Excluded (Questions) Excluded (Expired) Exc…" at bounding box center [457, 190] width 75 height 14
click at [420, 183] on select "Choose an option... Pending Applied Excluded (Questions) Excluded (Expired) Exc…" at bounding box center [457, 190] width 75 height 14
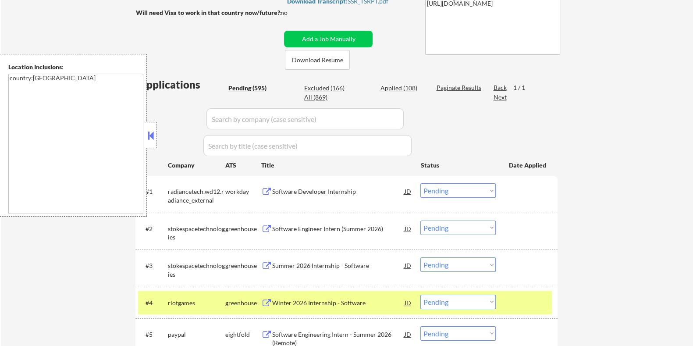
click at [311, 193] on div "Software Developer Internship" at bounding box center [338, 191] width 132 height 9
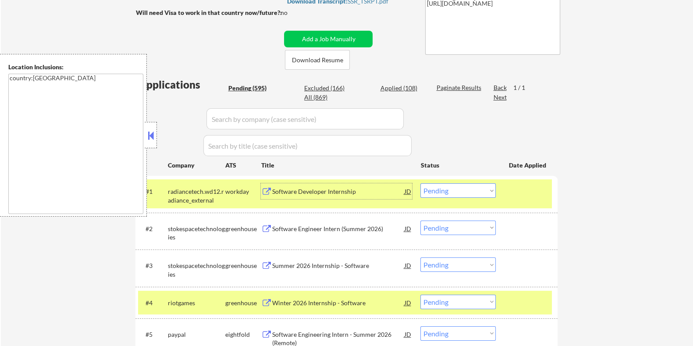
click at [454, 192] on select "Choose an option... Pending Applied Excluded (Questions) Excluded (Expired) Exc…" at bounding box center [457, 190] width 75 height 14
click at [420, 183] on select "Choose an option... Pending Applied Excluded (Questions) Excluded (Expired) Exc…" at bounding box center [457, 190] width 75 height 14
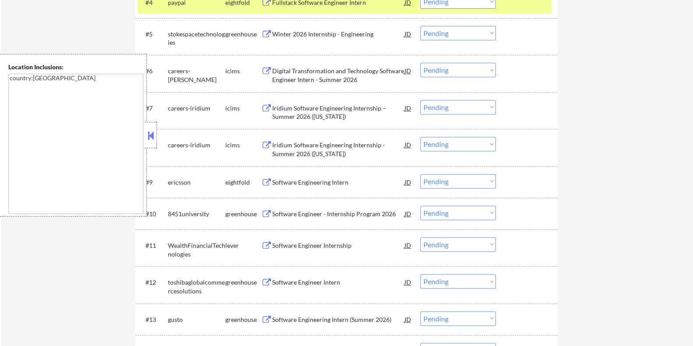
scroll to position [493, 0]
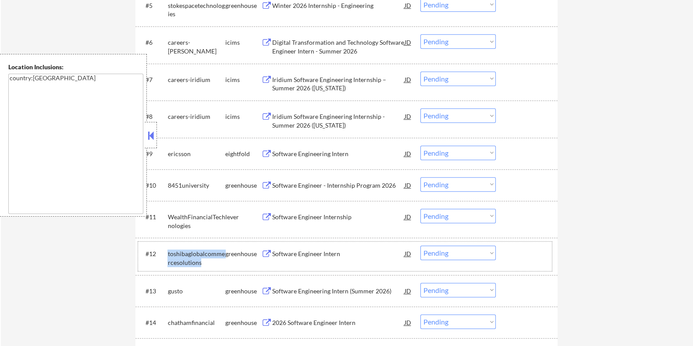
drag, startPoint x: 204, startPoint y: 261, endPoint x: 165, endPoint y: 251, distance: 39.7
click at [165, 251] on div "#12 toshibaglobalcommercesolutions greenhouse Software Engineer Intern JD Choos…" at bounding box center [345, 255] width 414 height 29
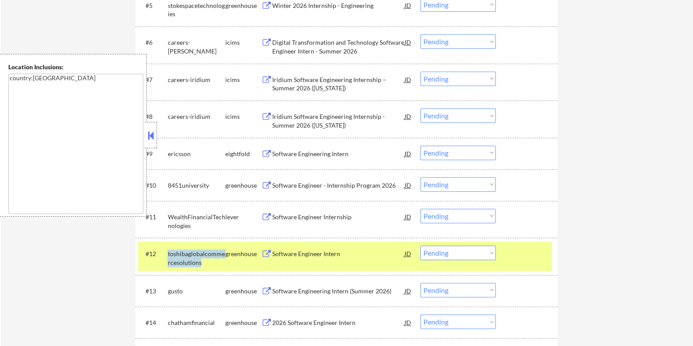
copy div "toshibaglobalcommercesolutions"
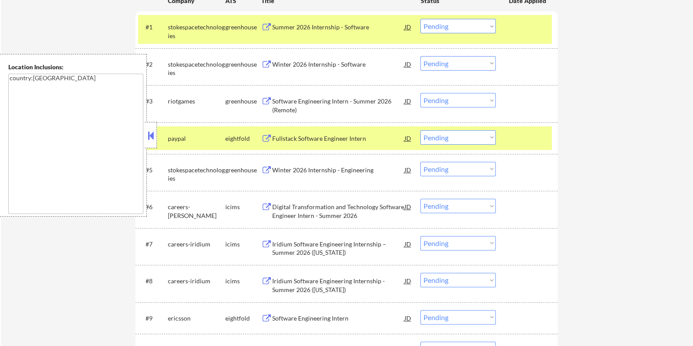
scroll to position [109, 0]
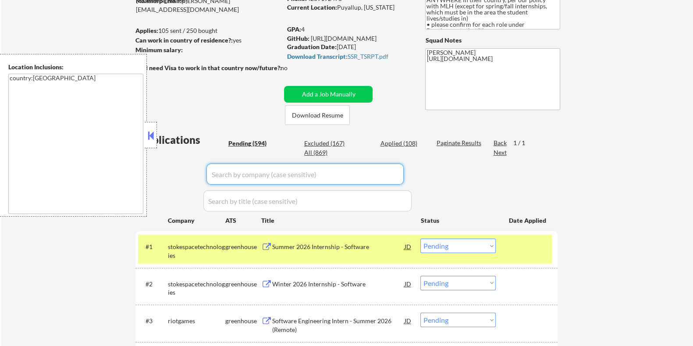
click at [237, 174] on input "input" at bounding box center [304, 173] width 197 height 21
paste input "toshibaglobalcommercesolutions"
click at [457, 141] on div "Paginate Results" at bounding box center [459, 142] width 47 height 9
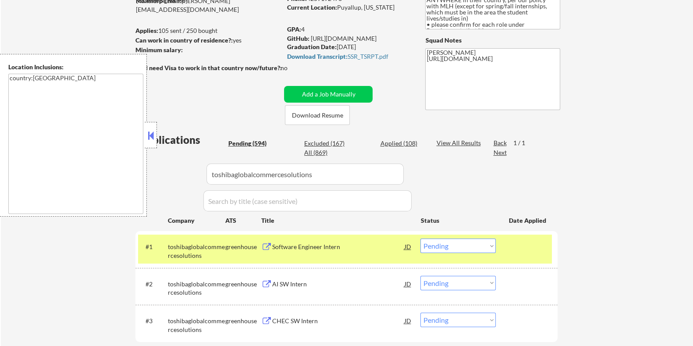
scroll to position [164, 0]
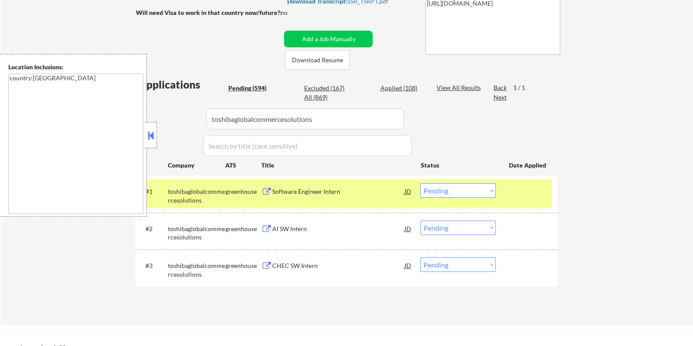
click at [295, 190] on div "Software Engineer Intern" at bounding box center [338, 191] width 132 height 9
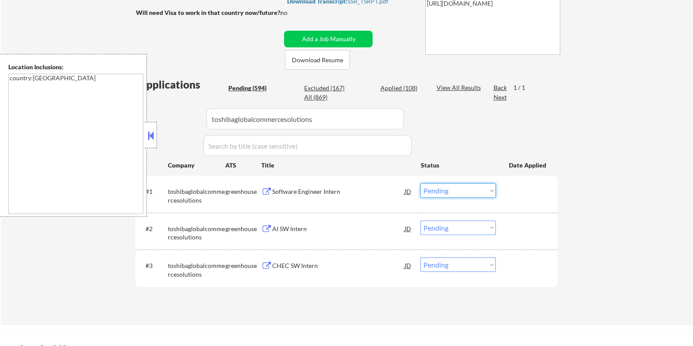
click at [470, 189] on select "Choose an option... Pending Applied Excluded (Questions) Excluded (Expired) Exc…" at bounding box center [457, 190] width 75 height 14
click at [420, 183] on select "Choose an option... Pending Applied Excluded (Questions) Excluded (Expired) Exc…" at bounding box center [457, 190] width 75 height 14
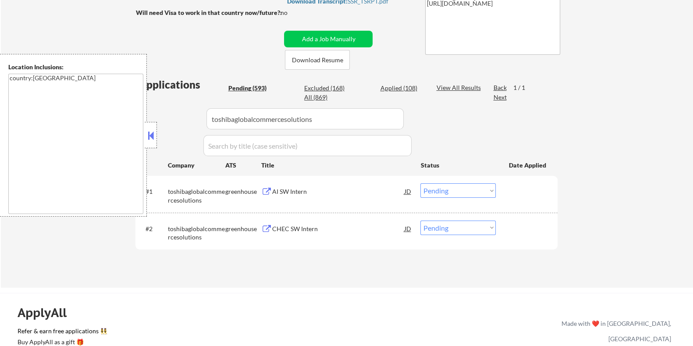
click at [280, 187] on div "AI SW Intern" at bounding box center [338, 191] width 132 height 16
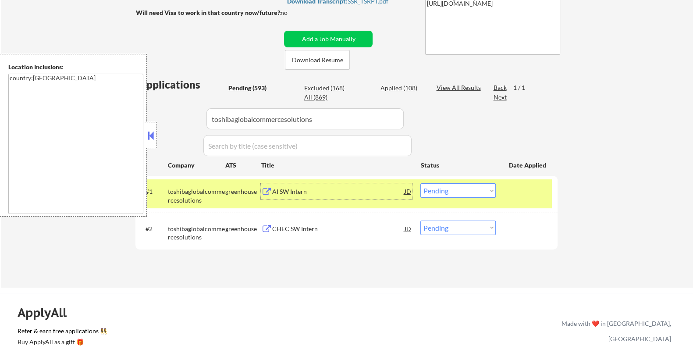
click at [458, 193] on select "Choose an option... Pending Applied Excluded (Questions) Excluded (Expired) Exc…" at bounding box center [457, 190] width 75 height 14
click at [420, 183] on select "Choose an option... Pending Applied Excluded (Questions) Excluded (Expired) Exc…" at bounding box center [457, 190] width 75 height 14
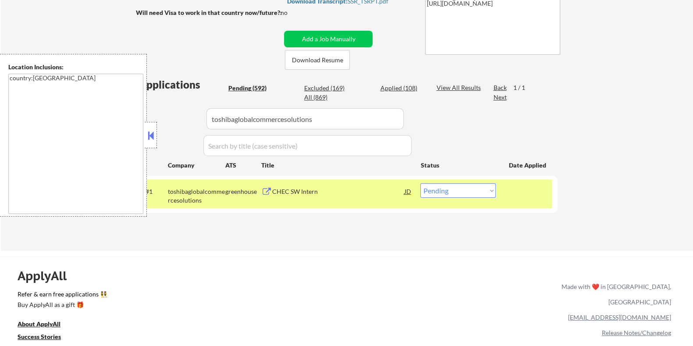
click at [300, 195] on div "CHEC SW Intern" at bounding box center [338, 191] width 132 height 9
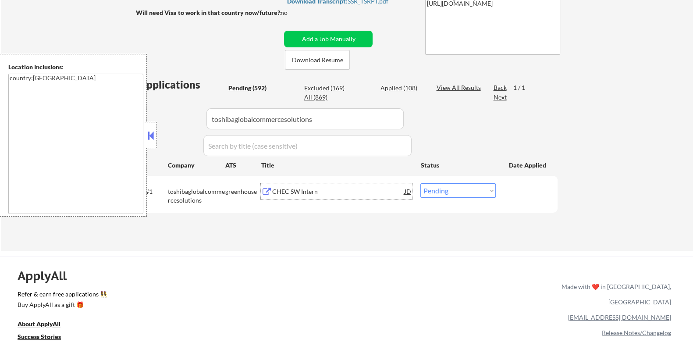
click at [474, 187] on select "Choose an option... Pending Applied Excluded (Questions) Excluded (Expired) Exc…" at bounding box center [457, 190] width 75 height 14
click at [420, 183] on select "Choose an option... Pending Applied Excluded (Questions) Excluded (Expired) Exc…" at bounding box center [457, 190] width 75 height 14
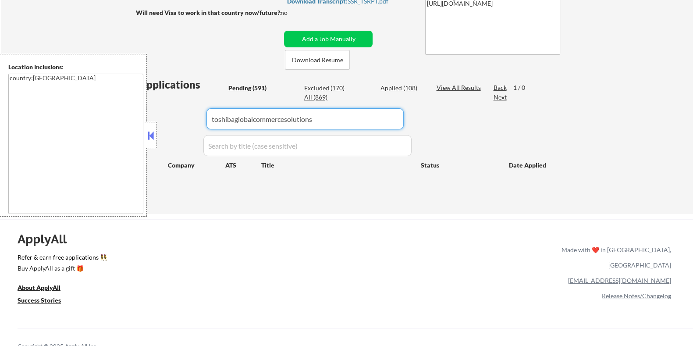
drag, startPoint x: 333, startPoint y: 122, endPoint x: 157, endPoint y: 133, distance: 176.1
click at [159, 133] on div "Applications Pending (591) Excluded (170) Applied (108) All (869) View All Resu…" at bounding box center [346, 137] width 422 height 120
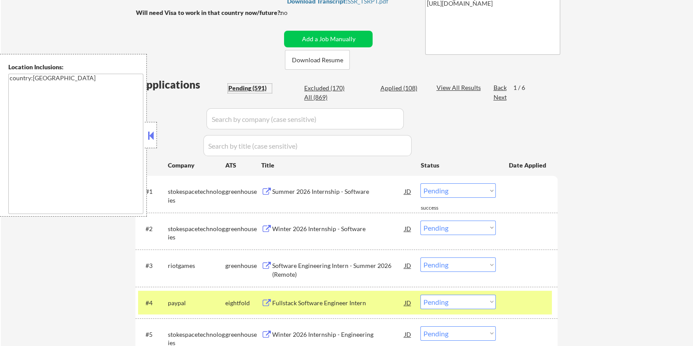
click at [236, 84] on div "Pending (591)" at bounding box center [250, 88] width 44 height 9
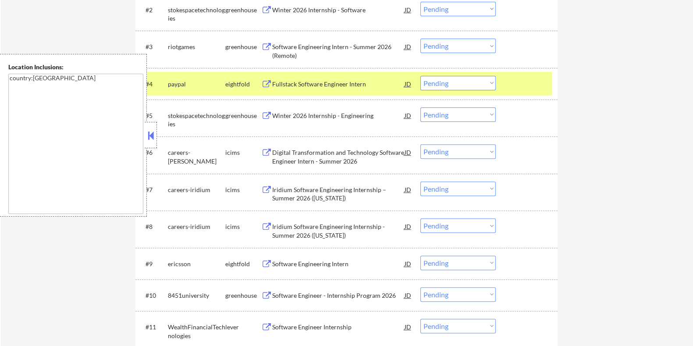
scroll to position [493, 0]
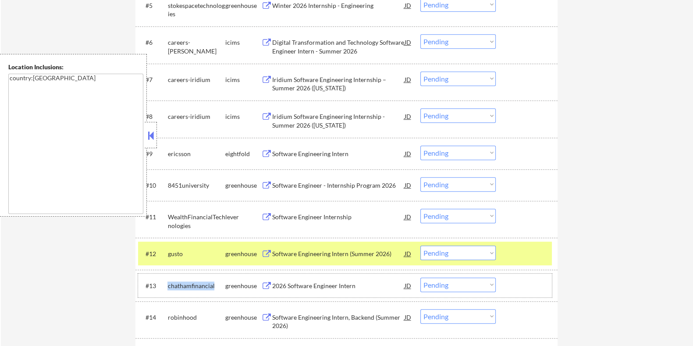
drag, startPoint x: 216, startPoint y: 284, endPoint x: 167, endPoint y: 281, distance: 48.7
click at [167, 281] on div "chathamfinancial" at bounding box center [195, 285] width 57 height 9
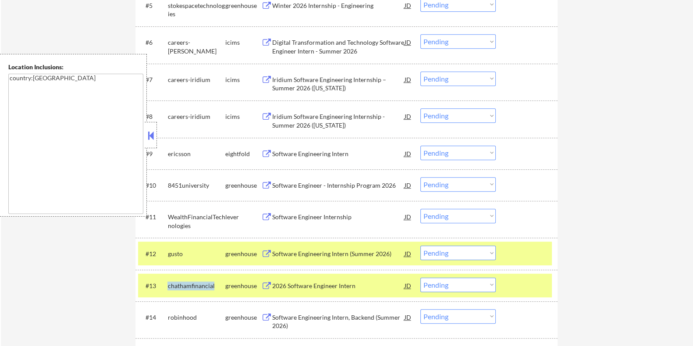
copy div "chathamfinancial"
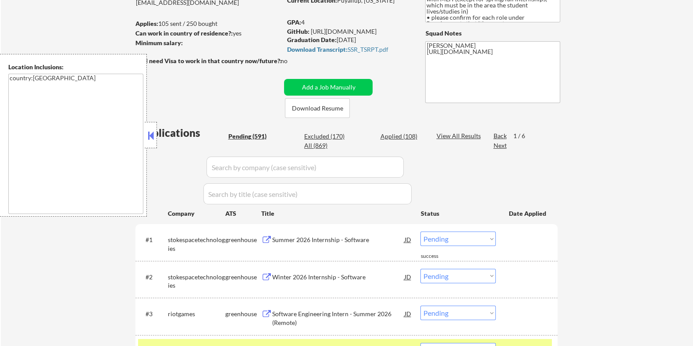
scroll to position [54, 0]
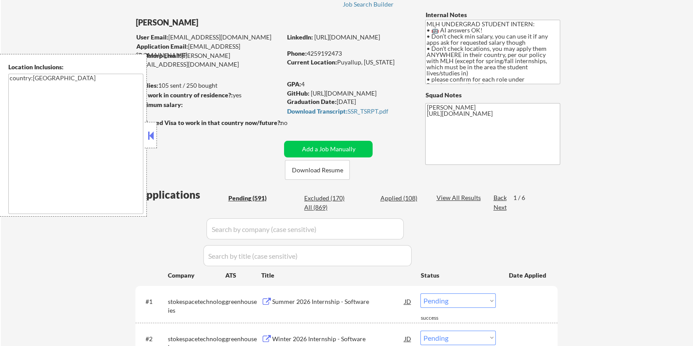
click at [250, 232] on input "input" at bounding box center [304, 228] width 197 height 21
paste input "chathamfinancial"
click at [397, 196] on div "Applied (108)" at bounding box center [402, 198] width 44 height 9
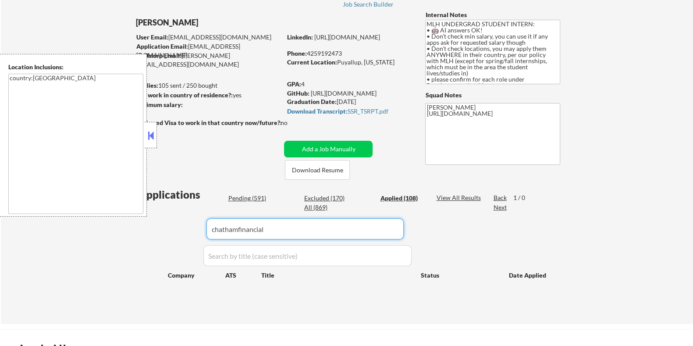
drag, startPoint x: 285, startPoint y: 230, endPoint x: 107, endPoint y: 234, distance: 177.5
click at [112, 234] on div "← Return to /applysquad Mailslurp Inbox Job Search Builder TiaMarie Gordon User…" at bounding box center [347, 152] width 692 height 343
drag, startPoint x: 239, startPoint y: 196, endPoint x: 255, endPoint y: 227, distance: 34.1
click at [239, 196] on div "Pending (591)" at bounding box center [250, 198] width 44 height 9
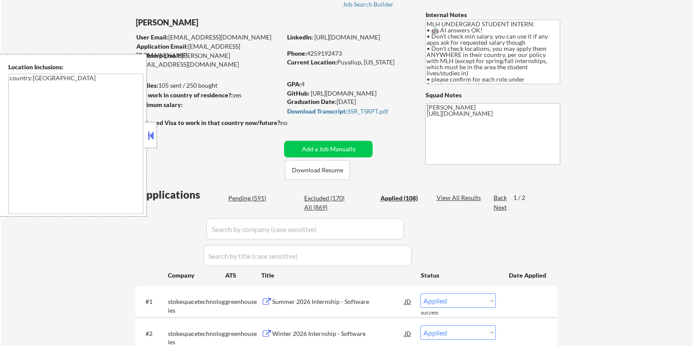
click at [254, 226] on input "input" at bounding box center [304, 228] width 197 height 21
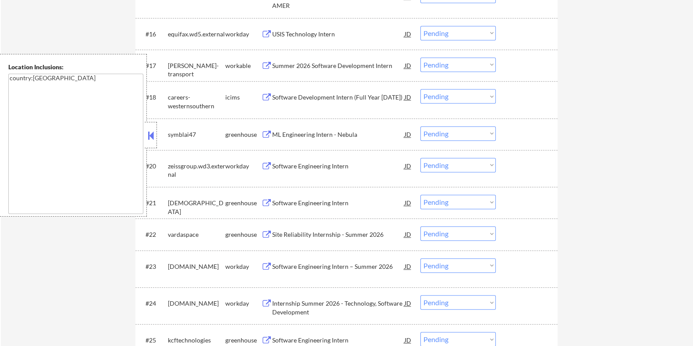
scroll to position [931, 0]
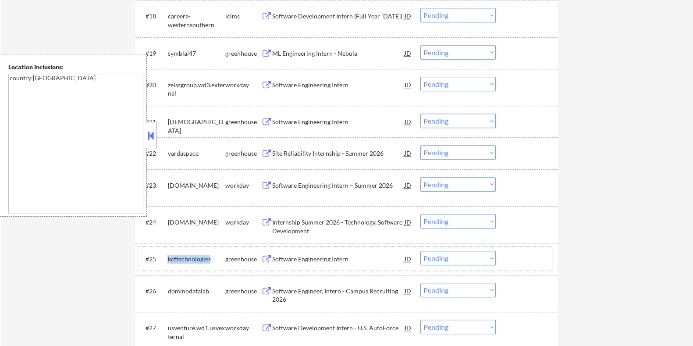
drag, startPoint x: 212, startPoint y: 255, endPoint x: 167, endPoint y: 256, distance: 44.7
click at [167, 256] on div "kcftechnologies" at bounding box center [195, 259] width 57 height 9
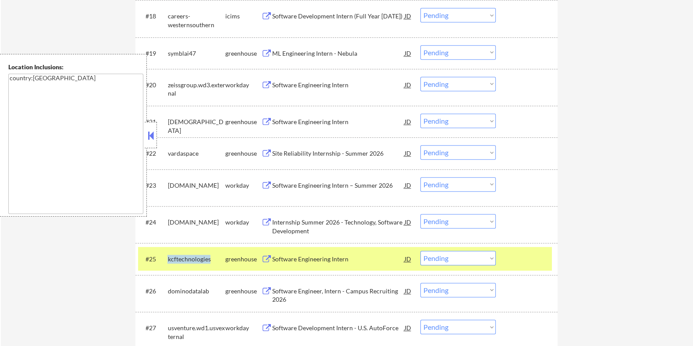
copy div "kcftechnologies"
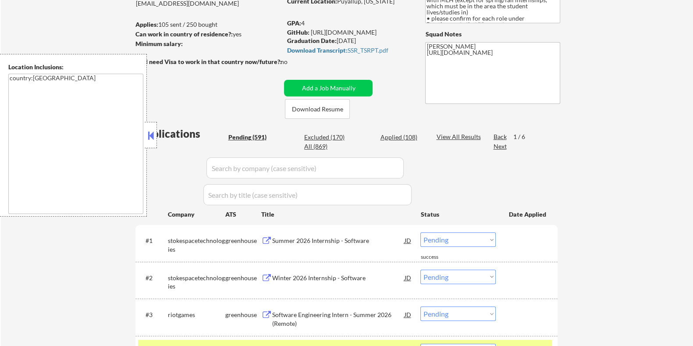
scroll to position [109, 0]
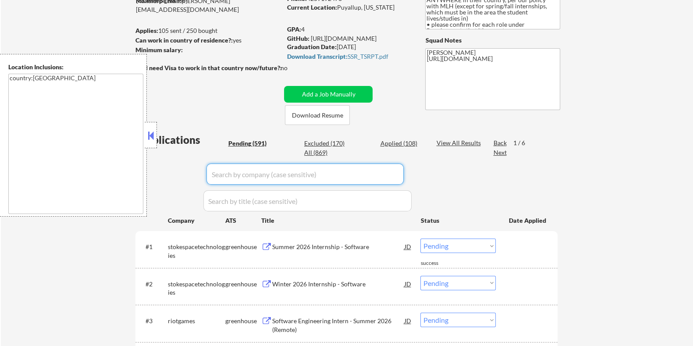
click at [236, 169] on input "input" at bounding box center [304, 173] width 197 height 21
paste input "kcftechnologies"
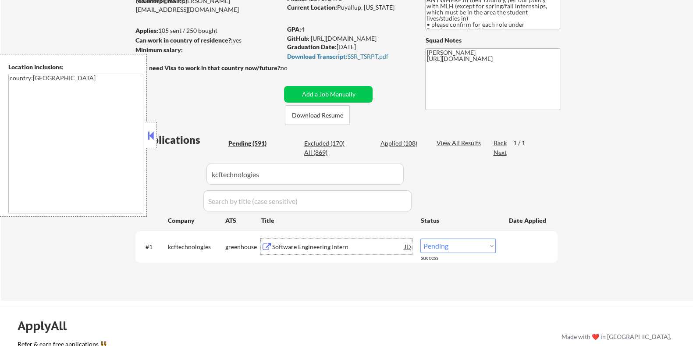
click at [292, 244] on div "Software Engineering Intern" at bounding box center [338, 246] width 132 height 9
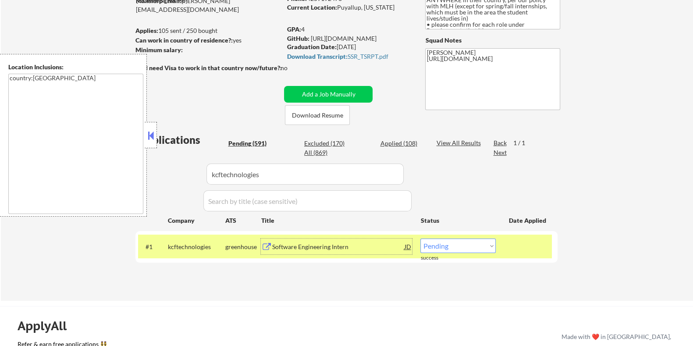
click at [462, 245] on select "Choose an option... Pending Applied Excluded (Questions) Excluded (Expired) Exc…" at bounding box center [457, 245] width 75 height 14
click at [420, 238] on select "Choose an option... Pending Applied Excluded (Questions) Excluded (Expired) Exc…" at bounding box center [457, 245] width 75 height 14
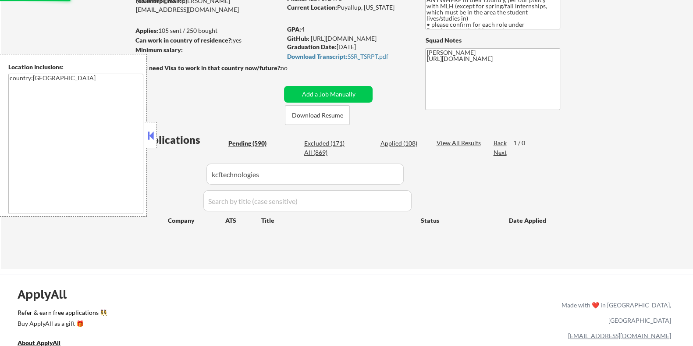
drag, startPoint x: 277, startPoint y: 176, endPoint x: 100, endPoint y: 197, distance: 178.3
click at [100, 197] on body "← Return to /applysquad Mailslurp Inbox Job Search Builder TiaMarie Gordon User…" at bounding box center [346, 64] width 693 height 346
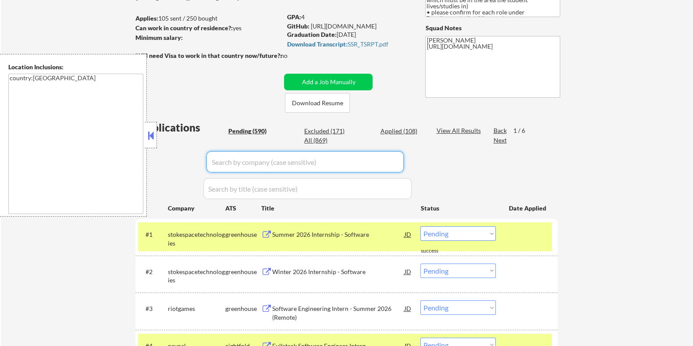
scroll to position [274, 0]
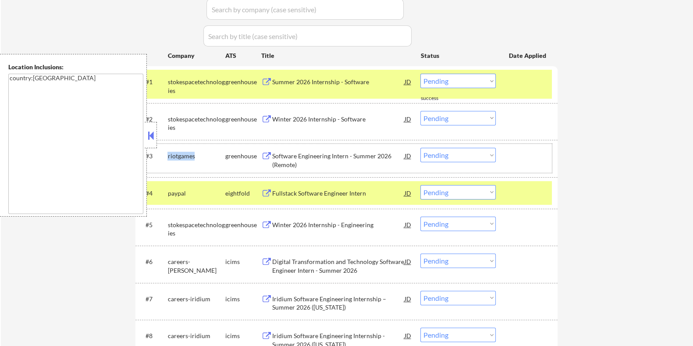
drag, startPoint x: 197, startPoint y: 154, endPoint x: 167, endPoint y: 153, distance: 29.8
click at [167, 153] on div "riotgames" at bounding box center [195, 156] width 57 height 9
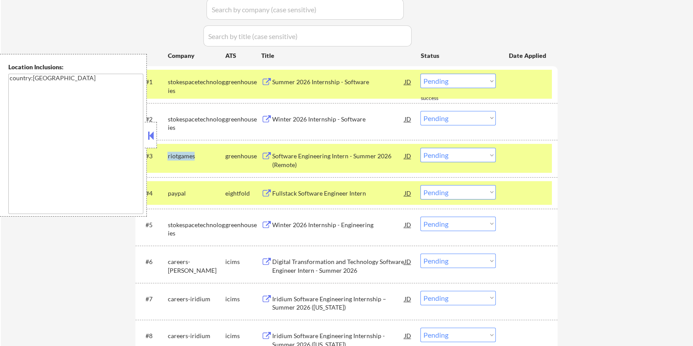
copy div "riotgames"
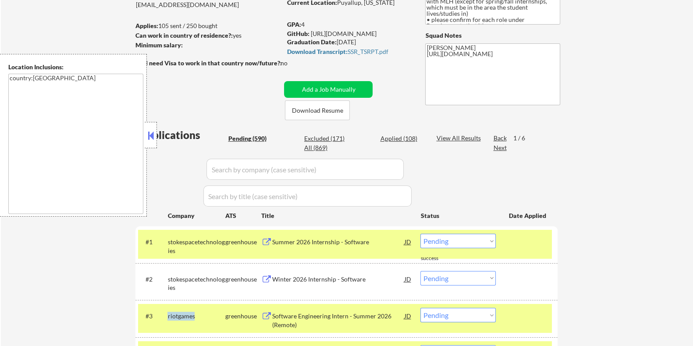
scroll to position [109, 0]
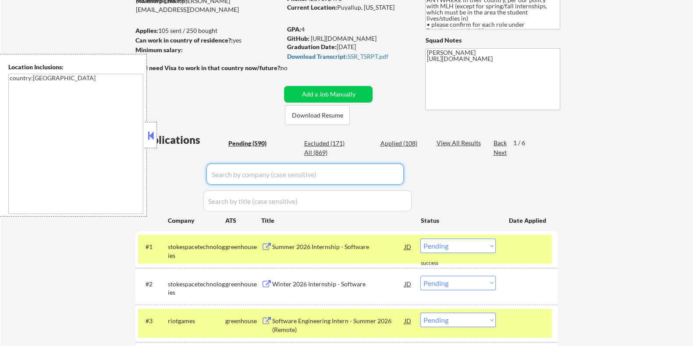
click at [234, 170] on input "input" at bounding box center [304, 173] width 197 height 21
paste input "riotgames"
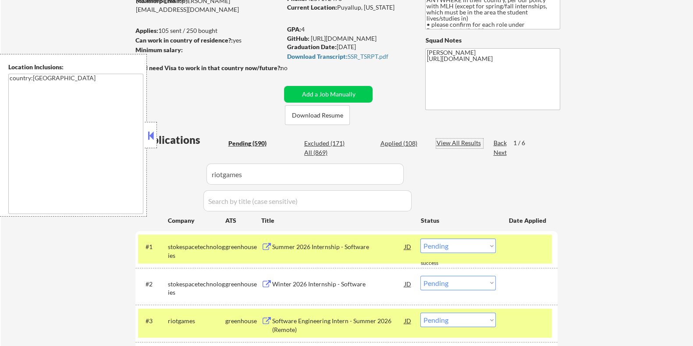
click at [446, 140] on div "View All Results" at bounding box center [459, 142] width 47 height 9
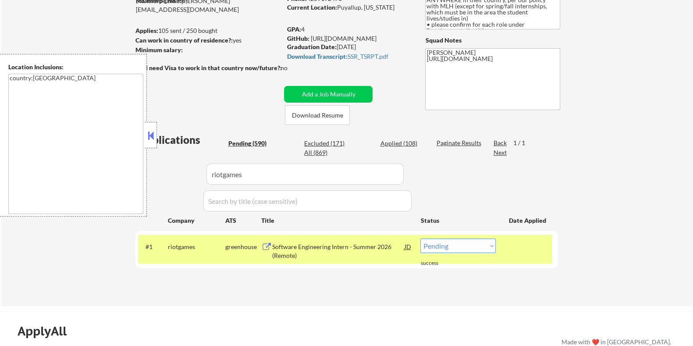
click at [318, 243] on div "Software Engineering Intern - Summer 2026 (Remote)" at bounding box center [338, 250] width 132 height 17
